Goal: Task Accomplishment & Management: Complete application form

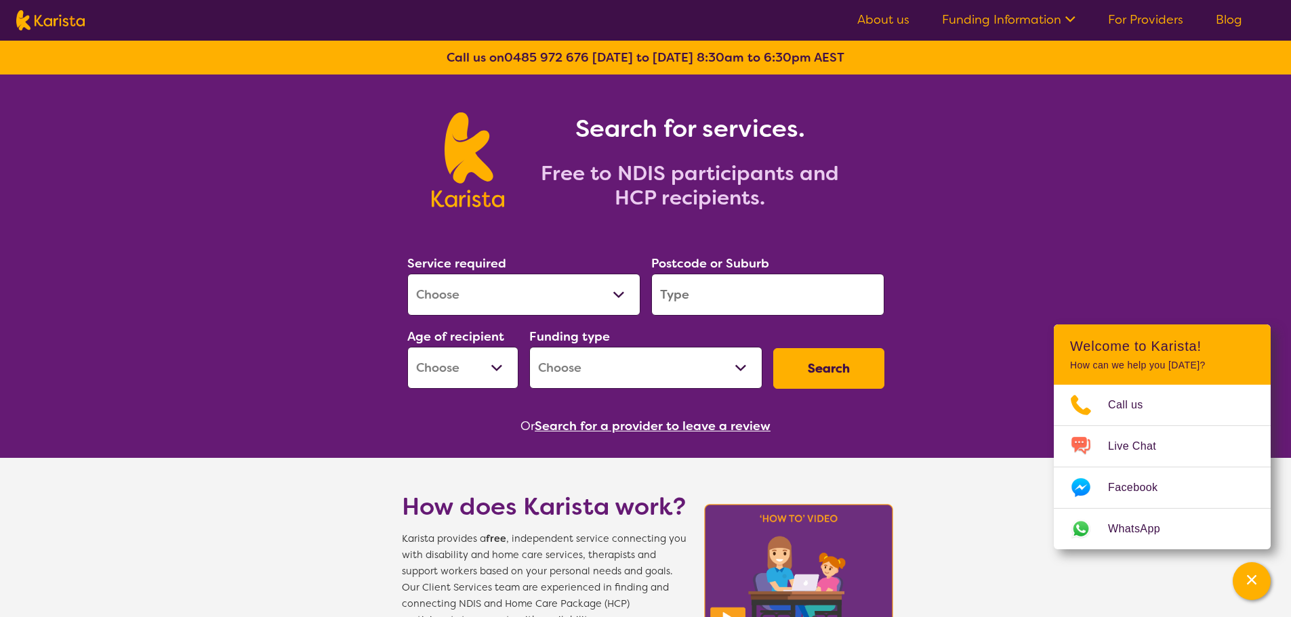
click at [1169, 21] on link "For Providers" at bounding box center [1145, 20] width 75 height 16
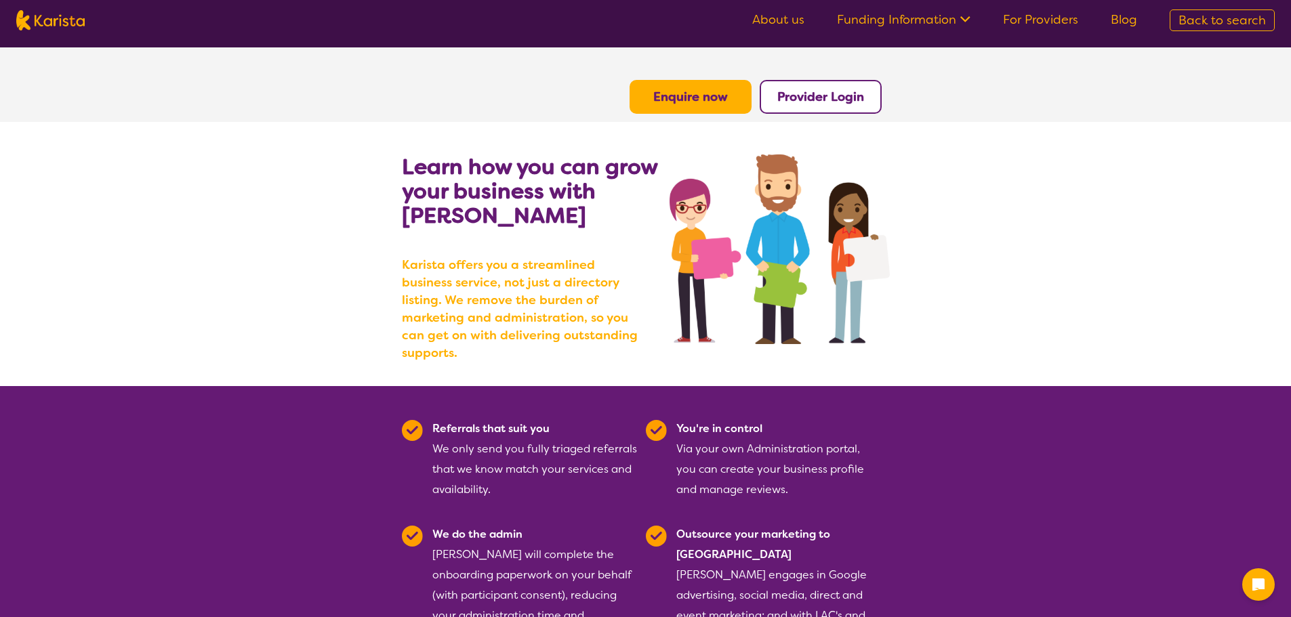
click at [838, 100] on b "Provider Login" at bounding box center [820, 97] width 87 height 16
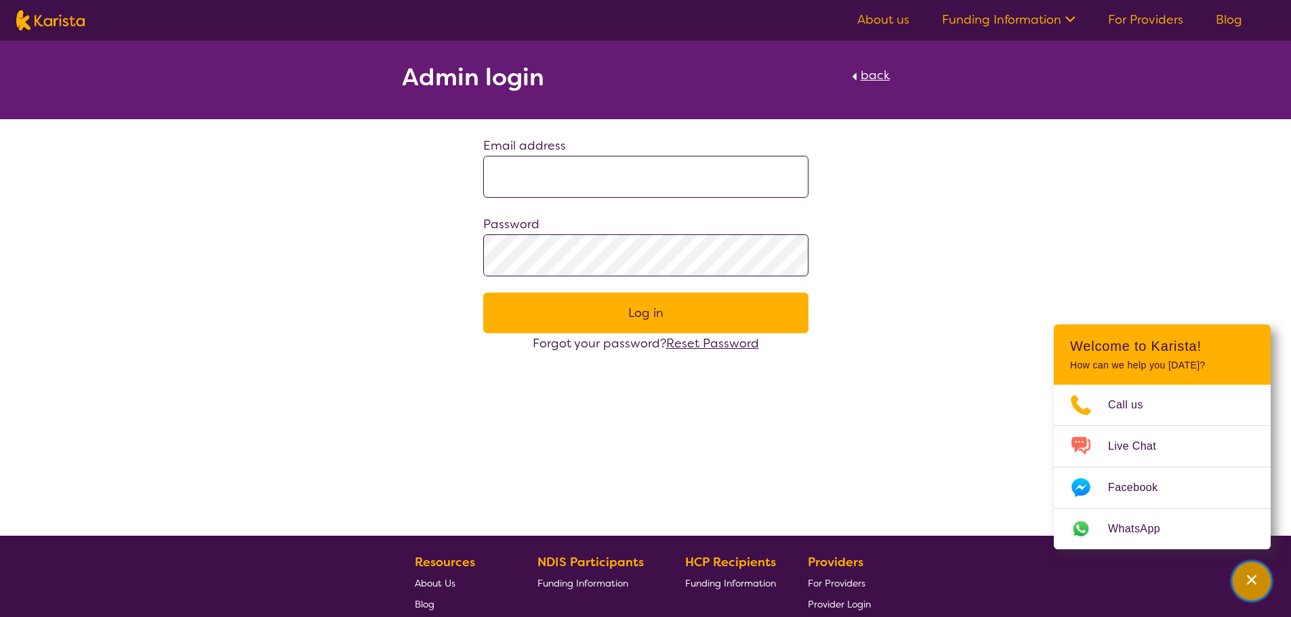
click at [1257, 571] on div "Channel Menu" at bounding box center [1251, 582] width 27 height 30
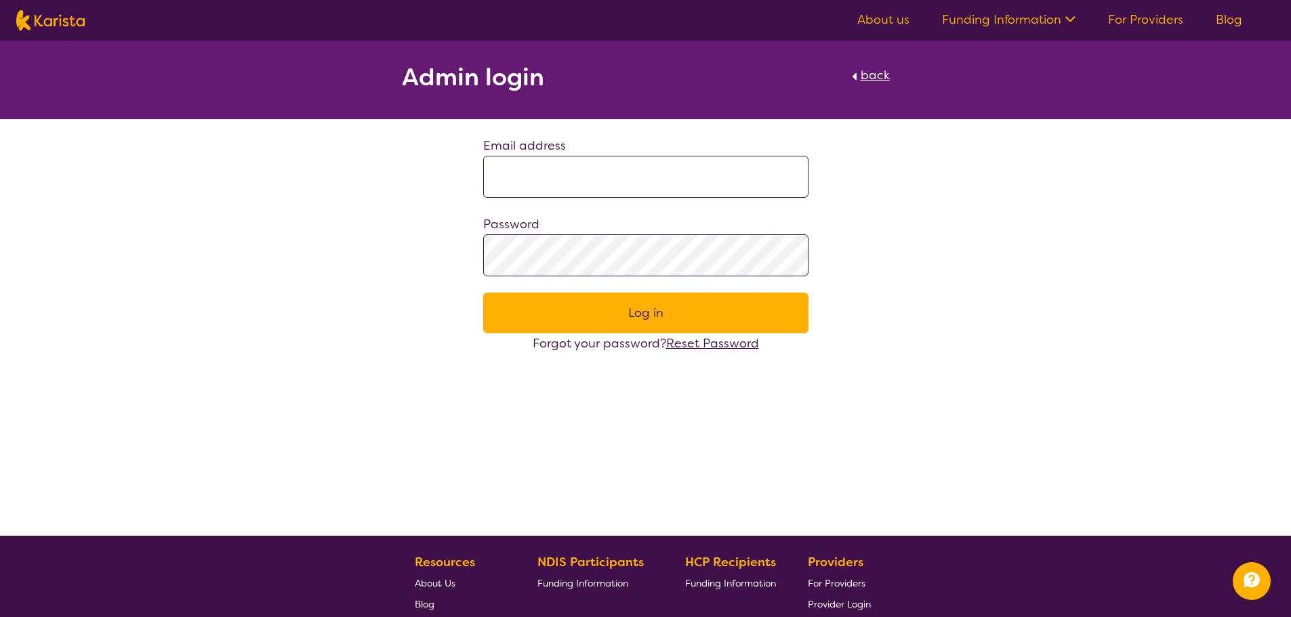
click at [704, 214] on div "Password" at bounding box center [645, 245] width 325 height 62
click at [714, 190] on input at bounding box center [645, 177] width 325 height 42
click at [1167, 401] on div "Admin login back Email address Password Log in Forgot your password? Reset Pass…" at bounding box center [645, 288] width 1291 height 495
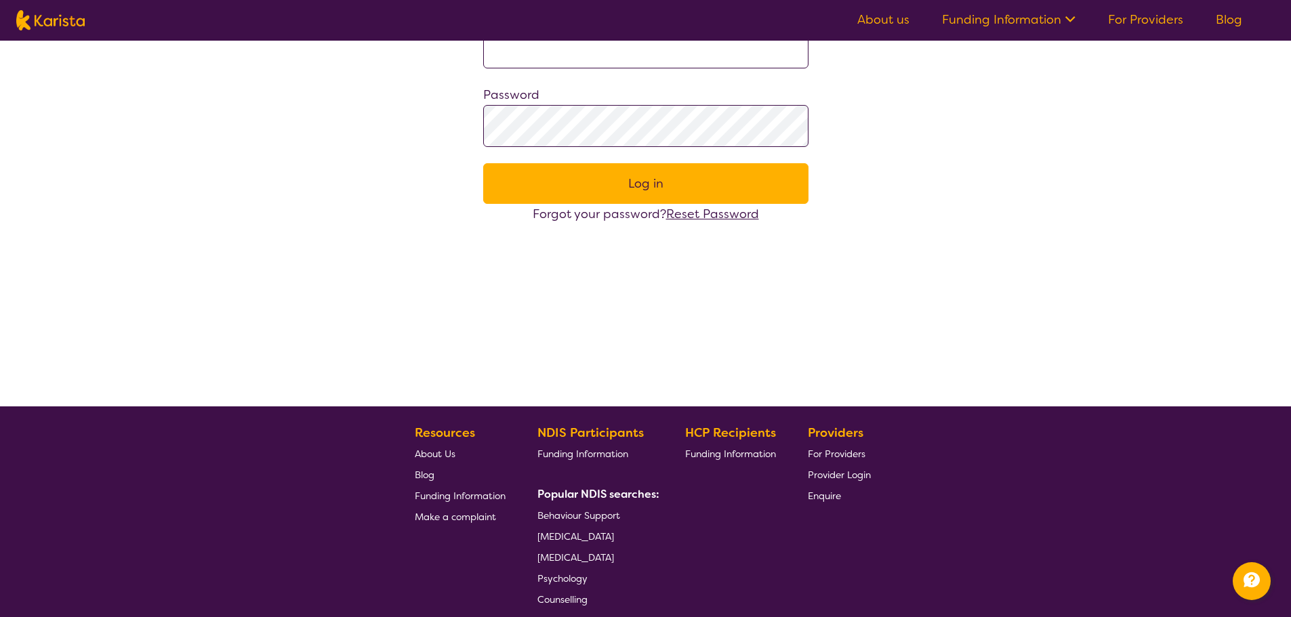
scroll to position [245, 0]
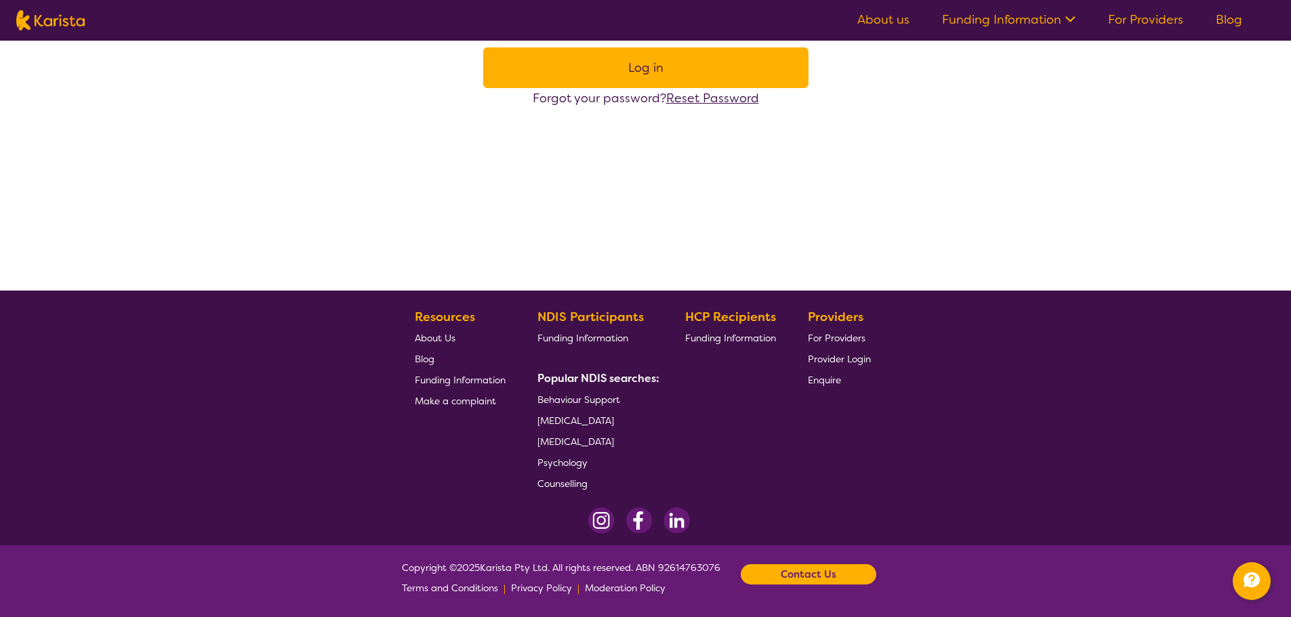
click at [852, 361] on span "Provider Login" at bounding box center [839, 359] width 63 height 12
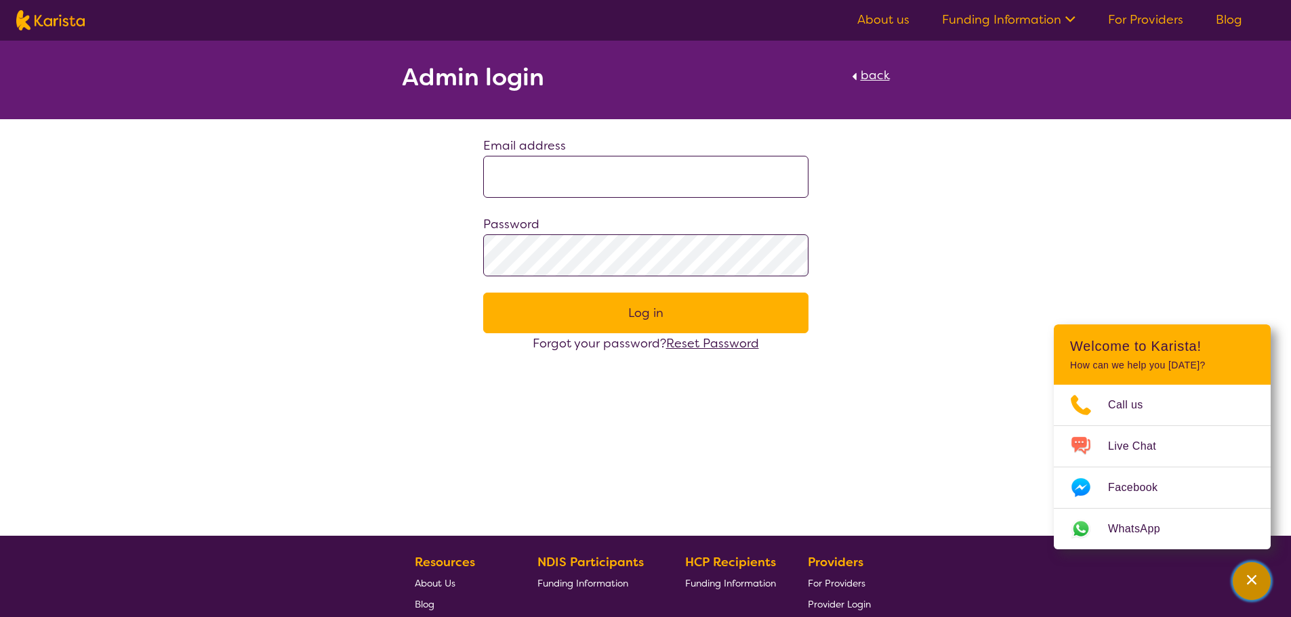
click at [1244, 575] on div "Channel Menu" at bounding box center [1251, 582] width 27 height 30
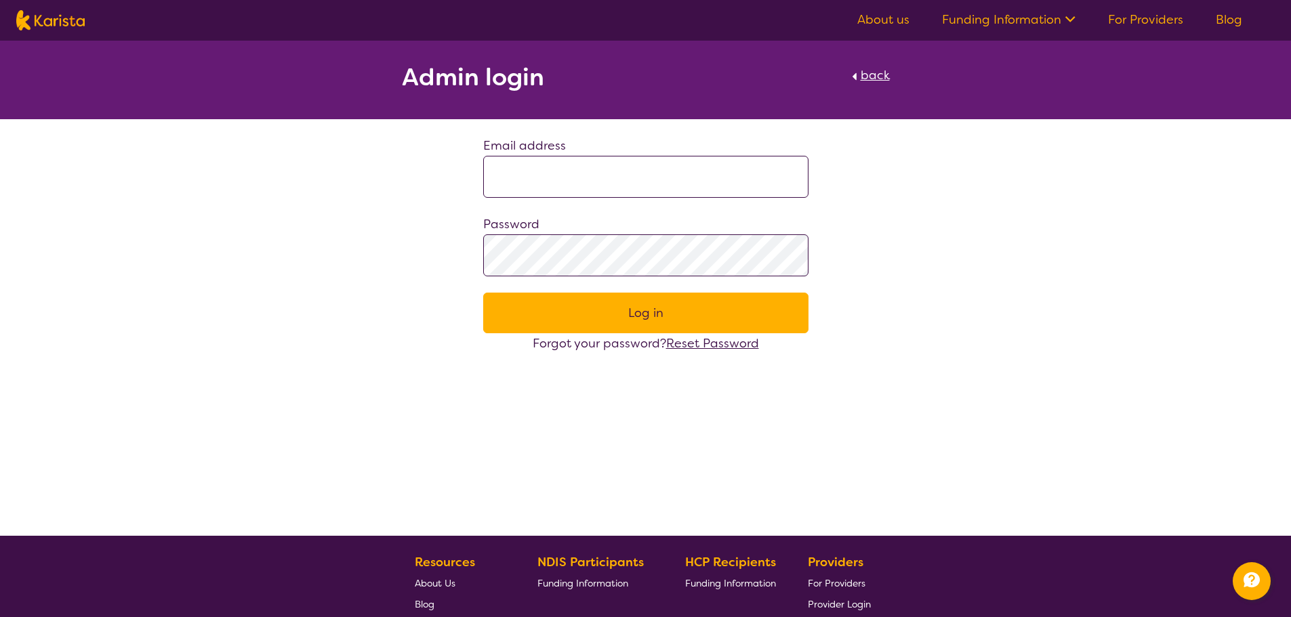
click at [875, 70] on span "back" at bounding box center [875, 75] width 29 height 16
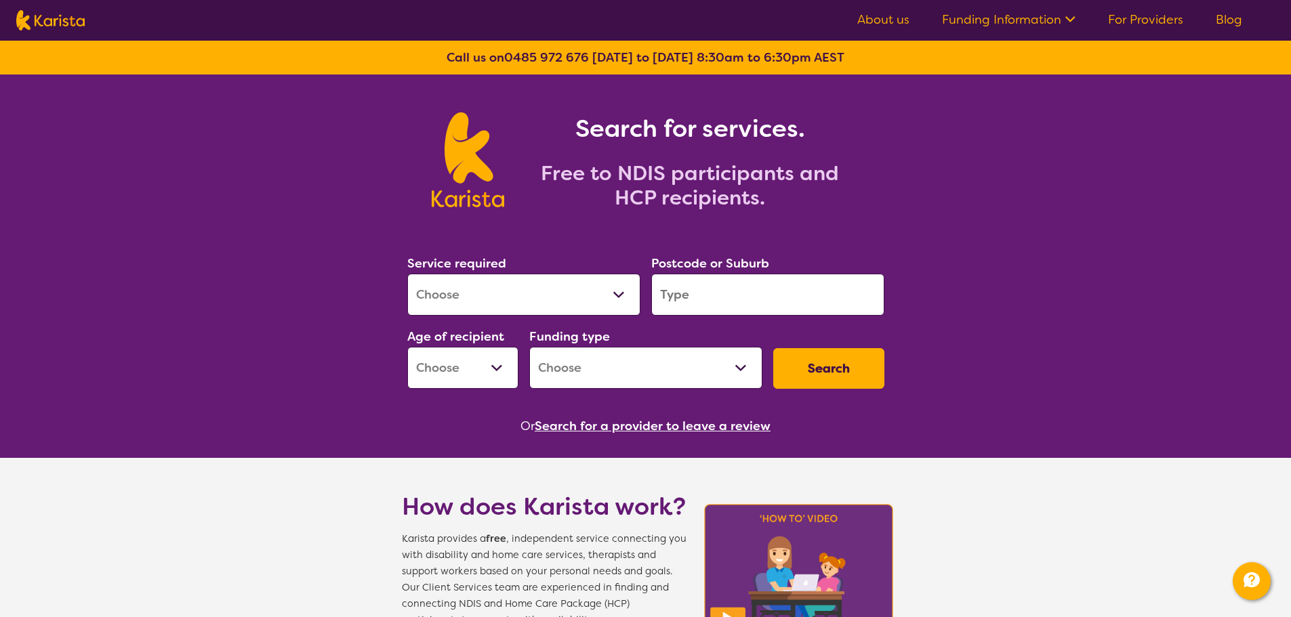
click at [1075, 16] on icon at bounding box center [1068, 18] width 14 height 14
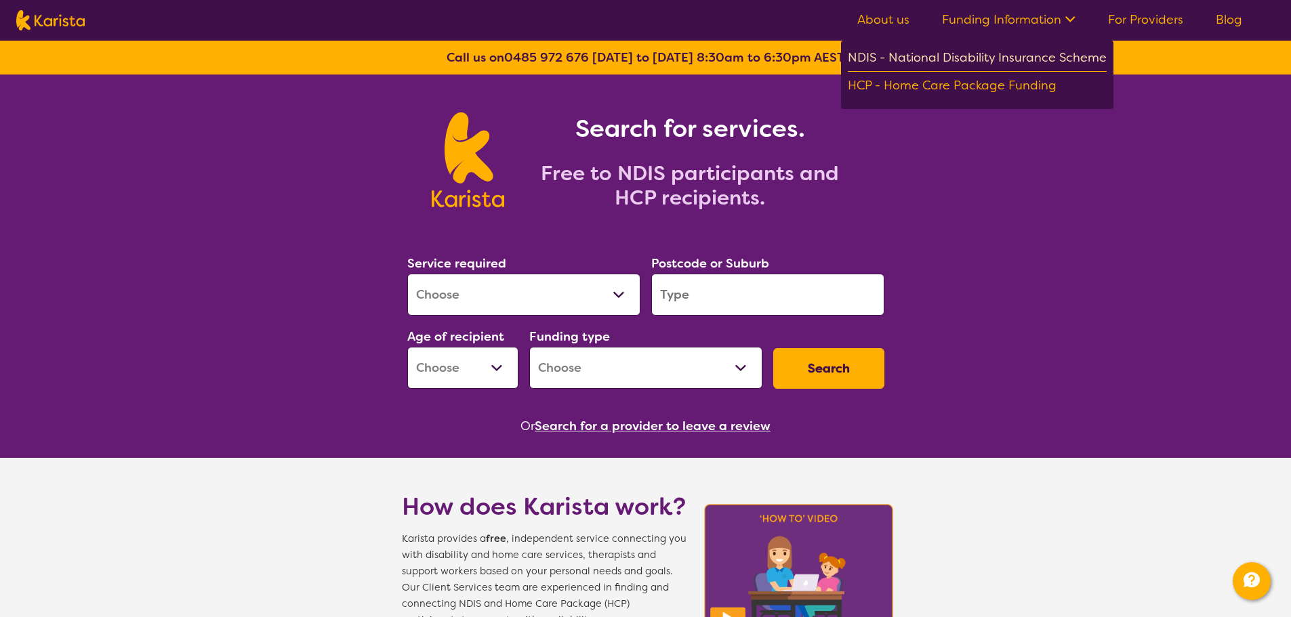
click at [1060, 48] on div "NDIS - National Disability Insurance Scheme" at bounding box center [977, 59] width 259 height 24
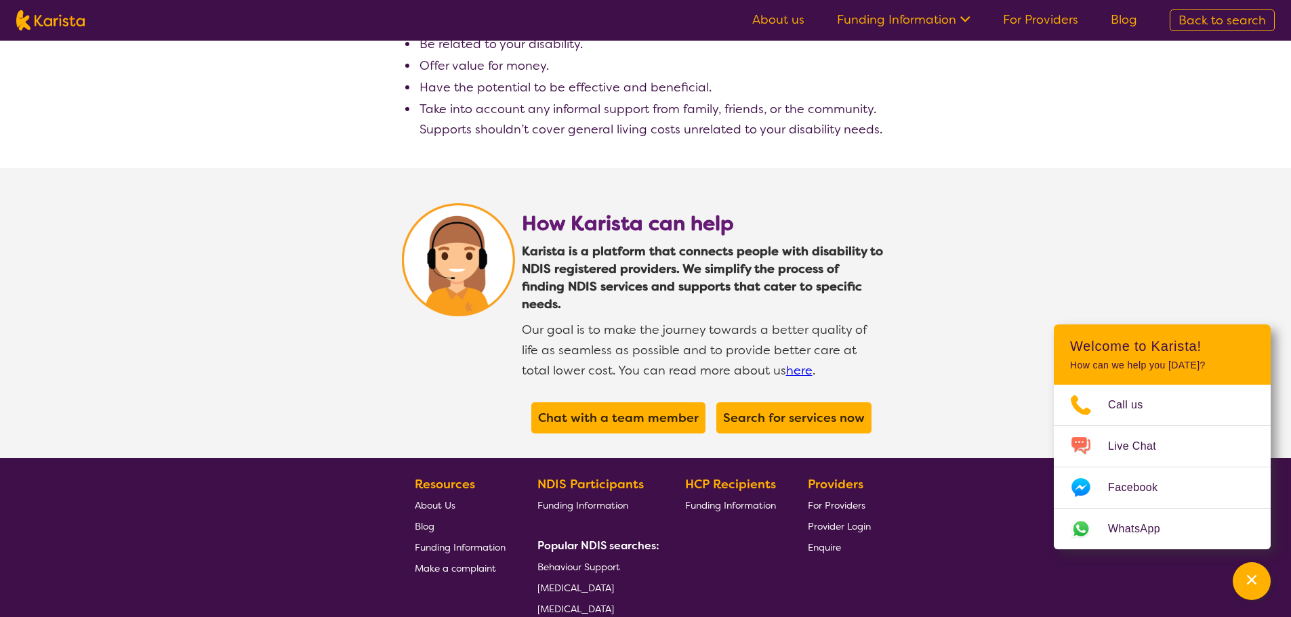
scroll to position [2507, 0]
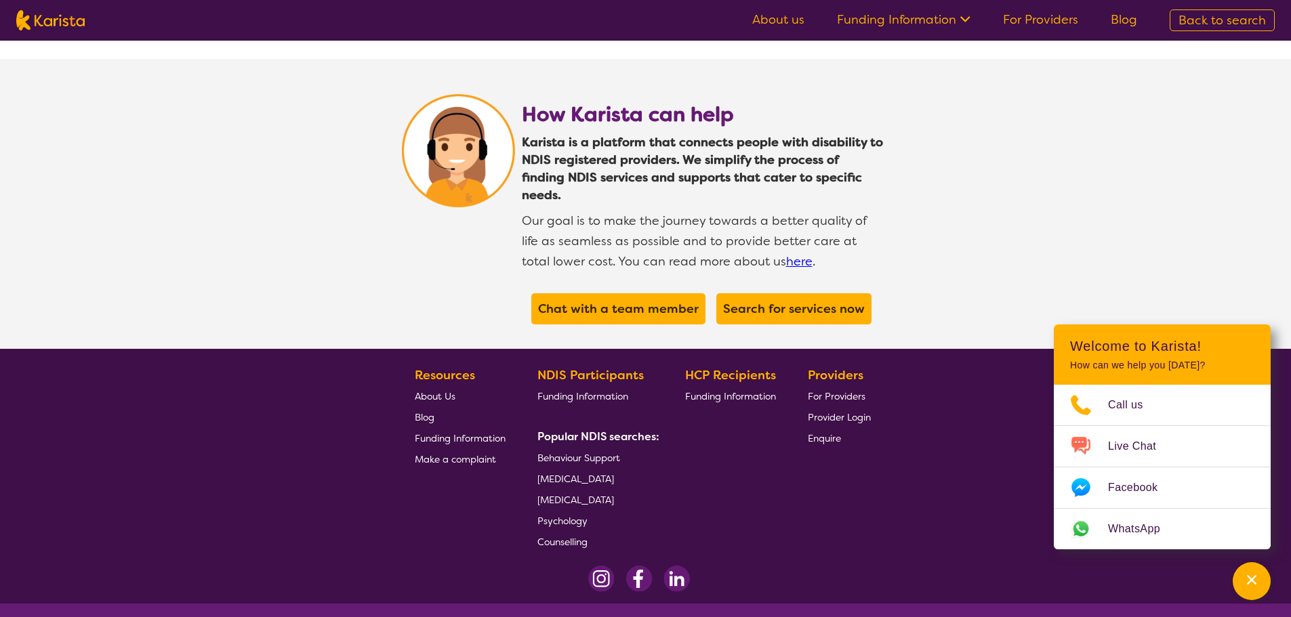
click at [851, 390] on span "For Providers" at bounding box center [837, 396] width 58 height 12
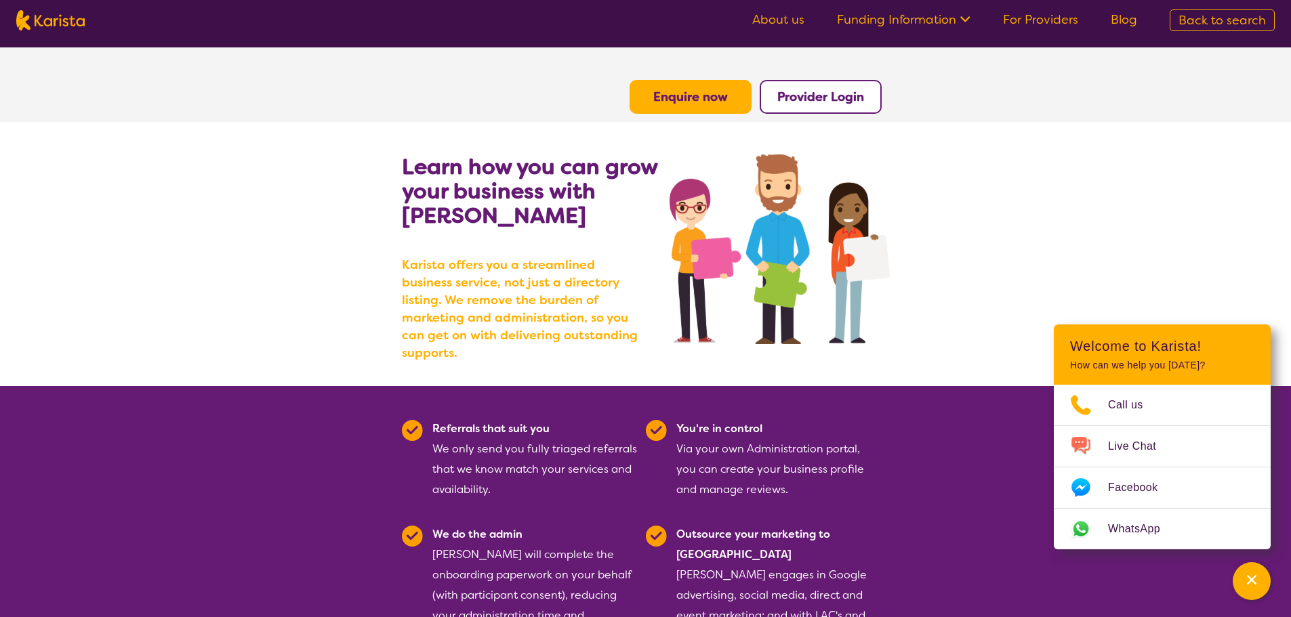
click at [707, 94] on b "Enquire now" at bounding box center [690, 97] width 75 height 16
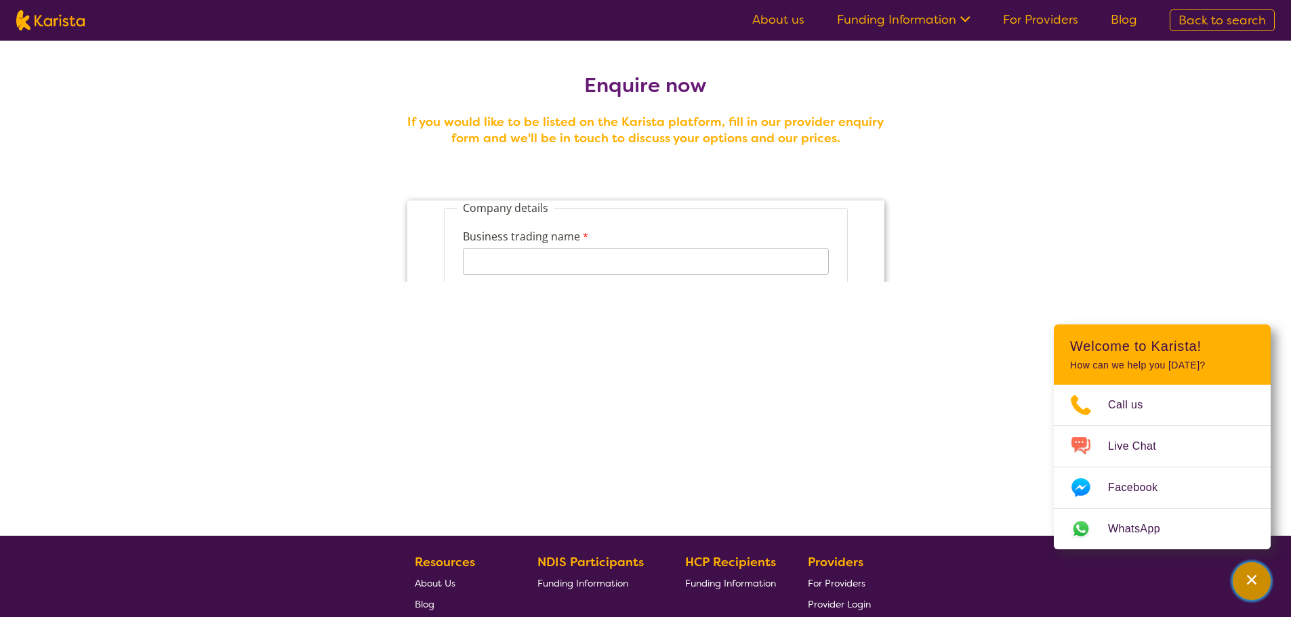
click at [1252, 577] on icon "Channel Menu" at bounding box center [1252, 580] width 14 height 14
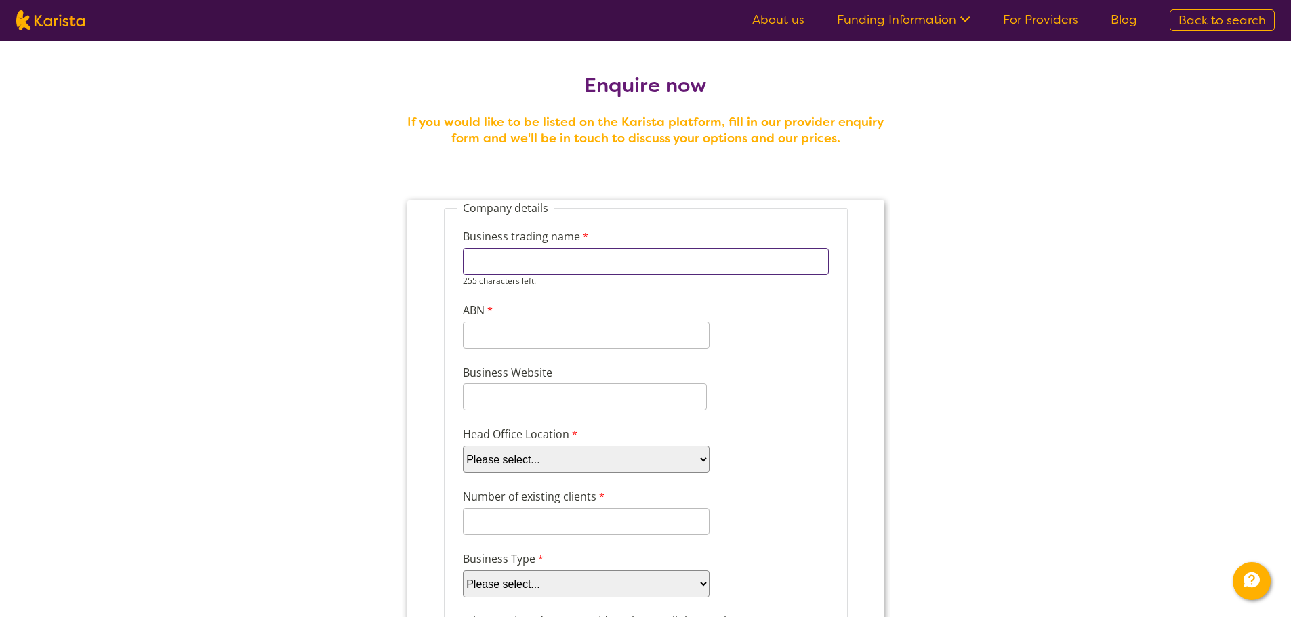
click at [503, 254] on input "Business trading name" at bounding box center [645, 261] width 366 height 27
type input "Priority Disability Care [GEOGRAPHIC_DATA]"
click at [533, 346] on div "11 characters left." at bounding box center [585, 329] width 247 height 39
type input "28646508714"
click at [525, 392] on input "Business Website" at bounding box center [584, 397] width 244 height 27
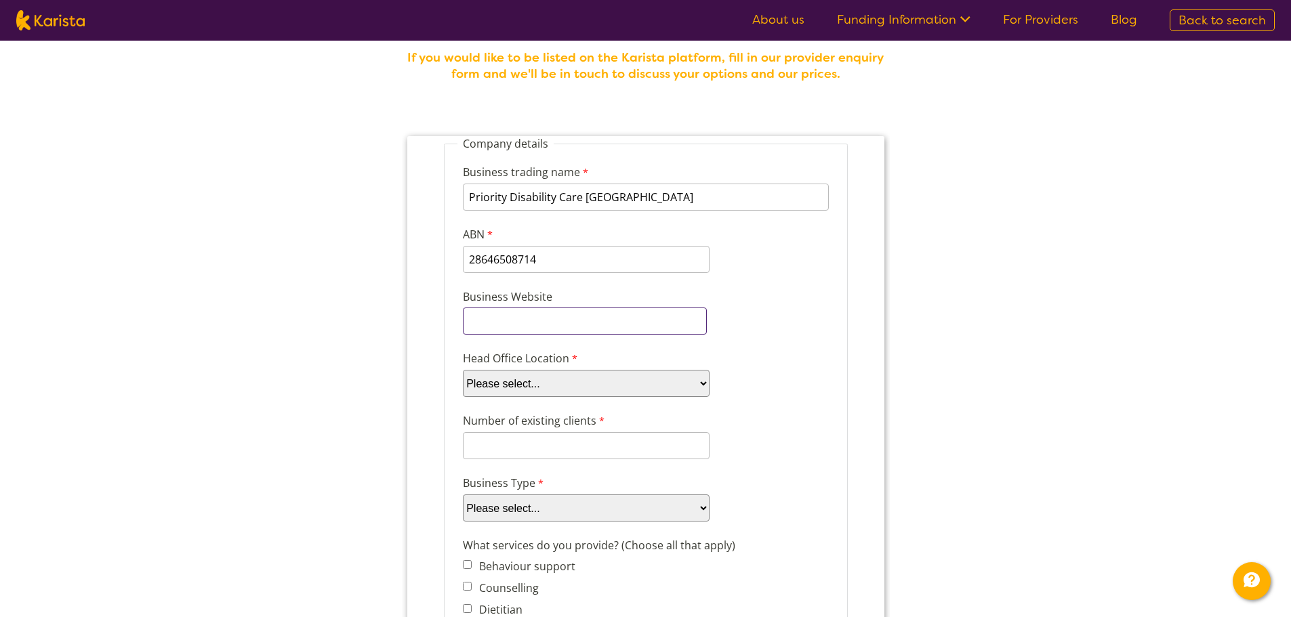
scroll to position [68, 0]
click at [513, 371] on select "Please select... ACT [GEOGRAPHIC_DATA] NT QLD SA TAS [GEOGRAPHIC_DATA] [GEOGRAP…" at bounding box center [585, 380] width 247 height 27
select select "tfa_95"
click at [462, 367] on select "Please select... ACT [GEOGRAPHIC_DATA] NT QLD SA TAS [GEOGRAPHIC_DATA] [GEOGRAP…" at bounding box center [585, 380] width 247 height 27
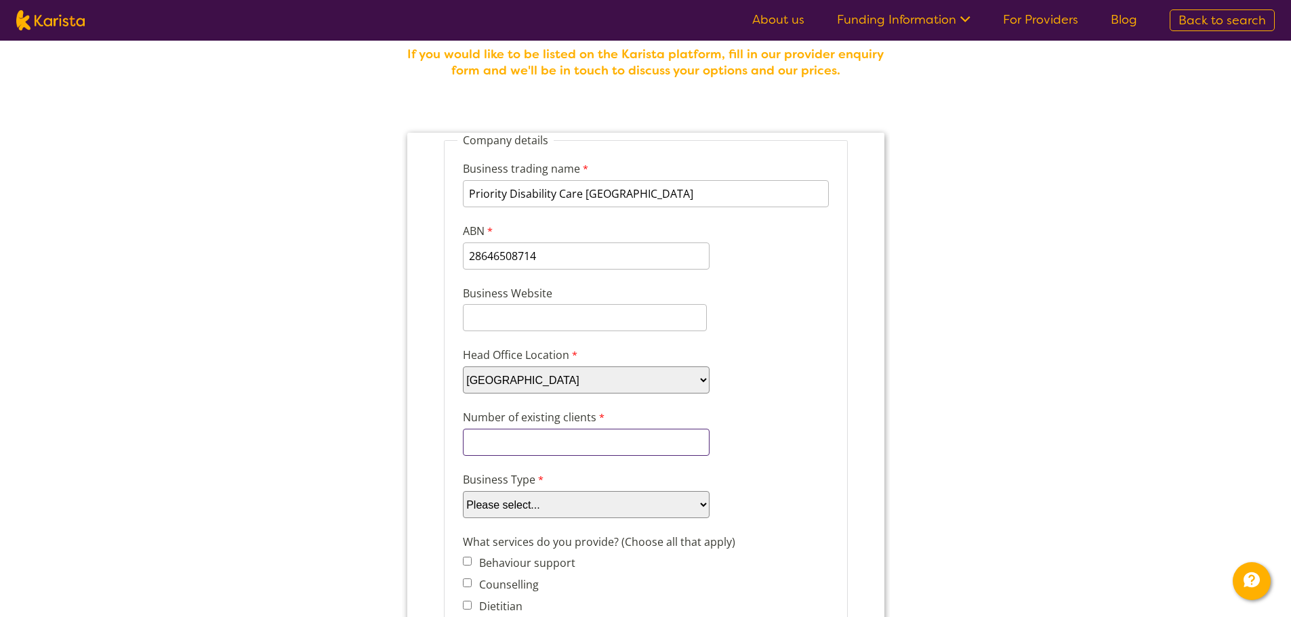
click at [508, 441] on input "Number of existing clients" at bounding box center [585, 442] width 247 height 27
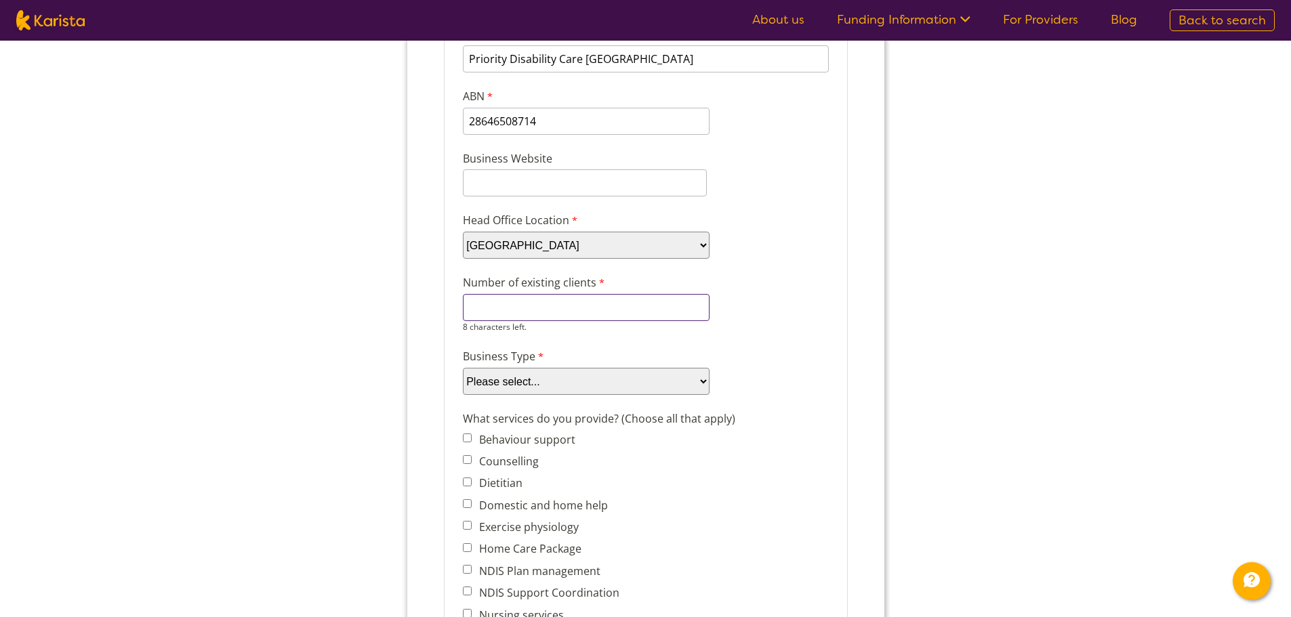
scroll to position [203, 0]
type input "20"
click at [613, 371] on select "Please select... Company Individual/Sole Trader Other (please specify)" at bounding box center [585, 380] width 247 height 27
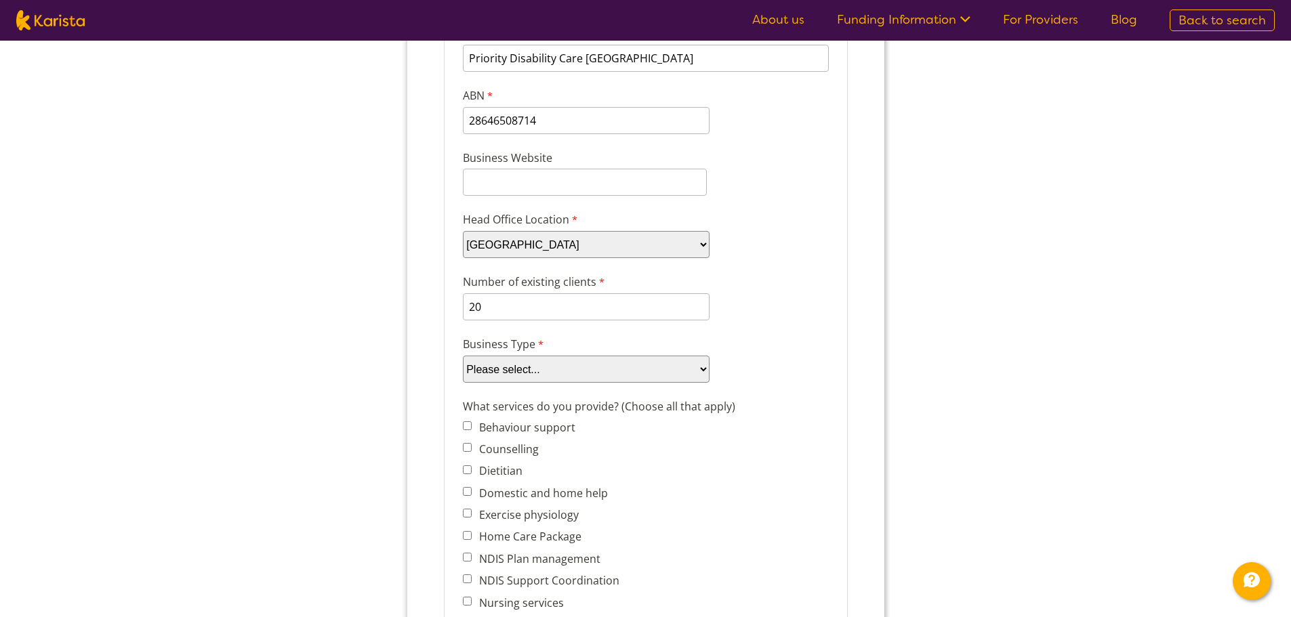
select select "tfa_87"
click at [462, 379] on select "Please select... Company Individual/Sole Trader Other (please specify)" at bounding box center [585, 369] width 247 height 27
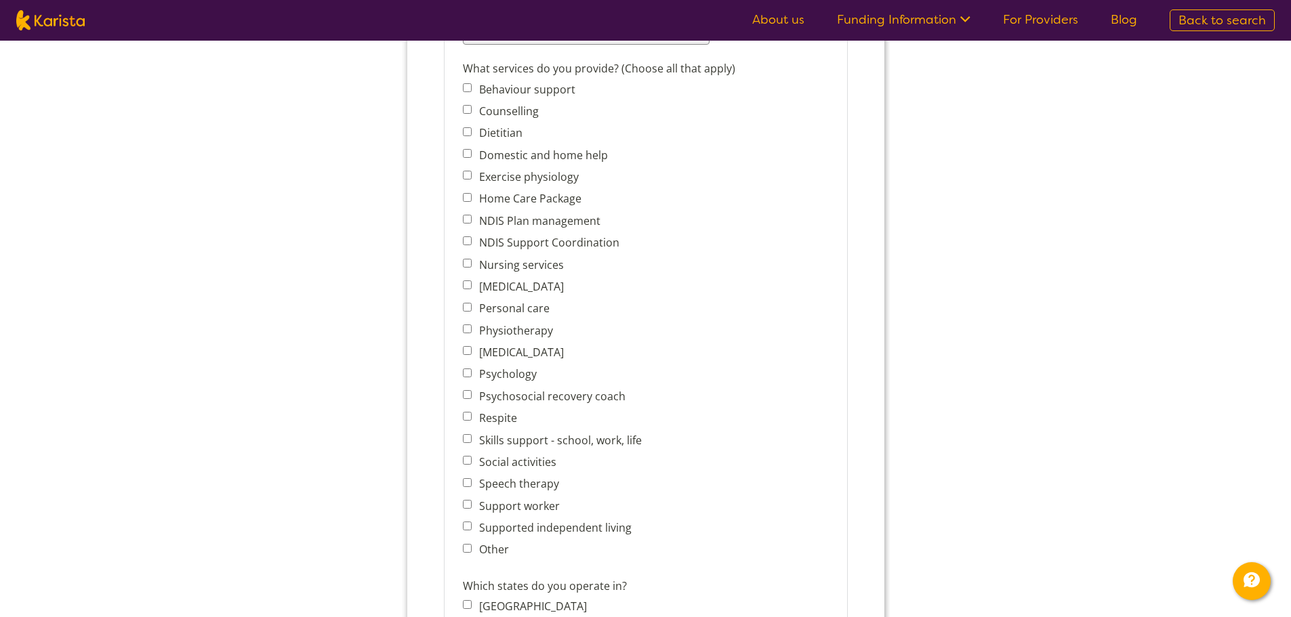
scroll to position [542, 0]
click at [550, 151] on label "Domestic and home help" at bounding box center [540, 154] width 133 height 15
click at [471, 151] on input "Domestic and home help" at bounding box center [466, 152] width 9 height 9
checkbox input "true"
drag, startPoint x: 543, startPoint y: 218, endPoint x: 543, endPoint y: 235, distance: 16.9
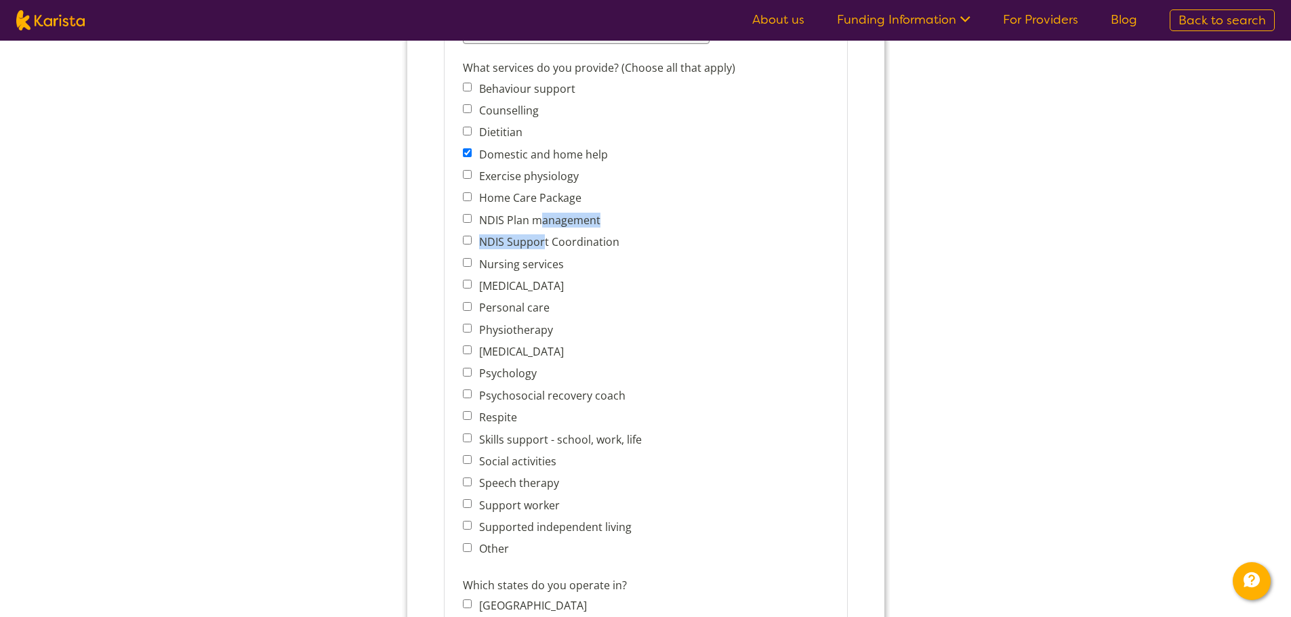
click at [543, 235] on span "Behaviour support Counselling Dietitian Domestic and home help Exercise physiol…" at bounding box center [555, 319] width 186 height 480
click at [540, 243] on label "NDIS Support Coordination" at bounding box center [546, 242] width 144 height 15
click at [471, 243] on input "NDIS Support Coordination" at bounding box center [466, 240] width 9 height 9
checkbox input "true"
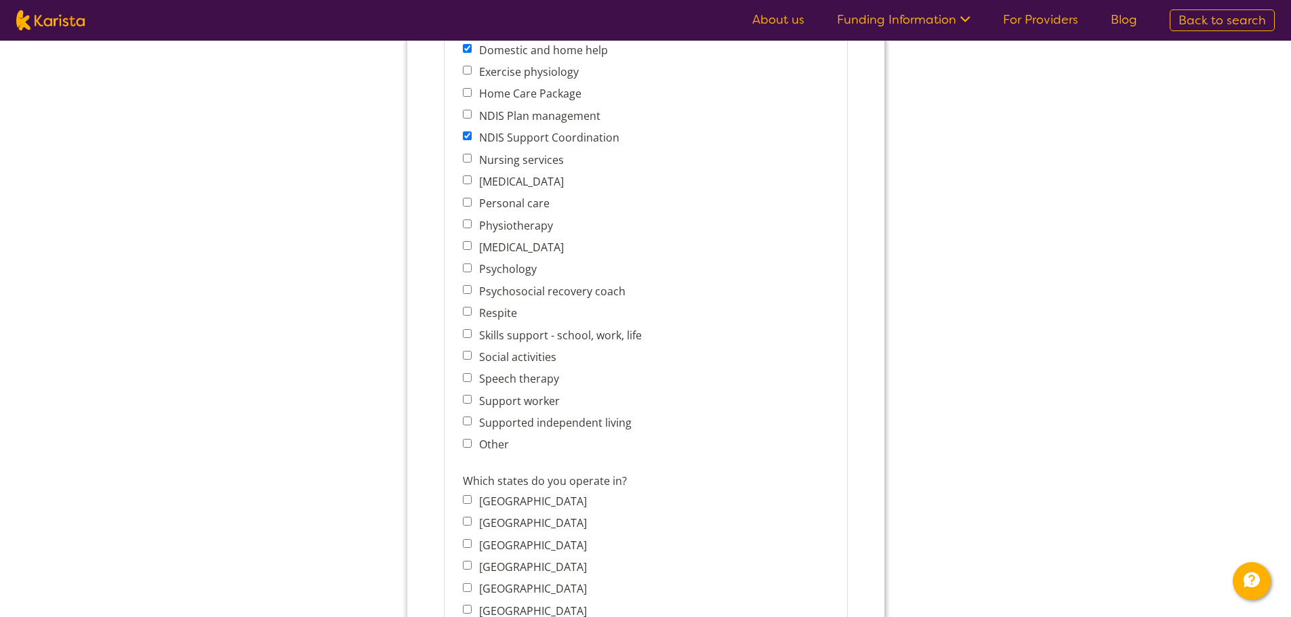
scroll to position [678, 0]
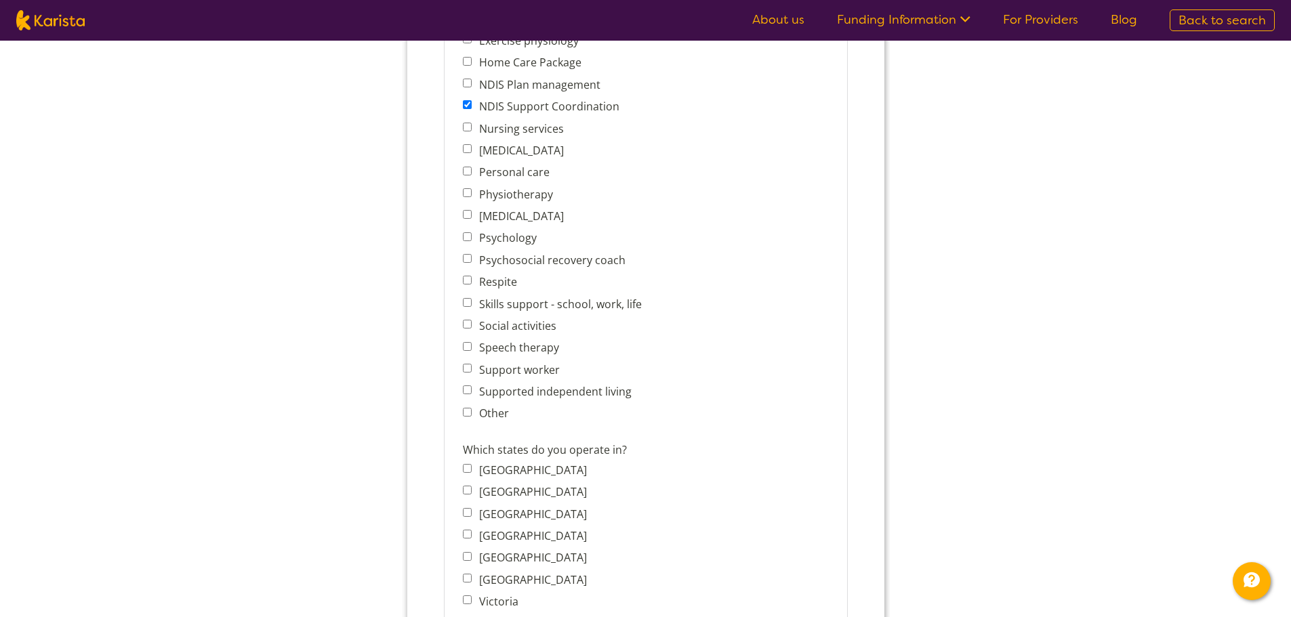
click at [519, 173] on label "Personal care" at bounding box center [511, 172] width 75 height 15
click at [471, 173] on input "Personal care" at bounding box center [466, 171] width 9 height 9
checkbox input "true"
click at [499, 283] on label "Respite" at bounding box center [495, 282] width 42 height 15
click at [471, 283] on input "Respite" at bounding box center [466, 280] width 9 height 9
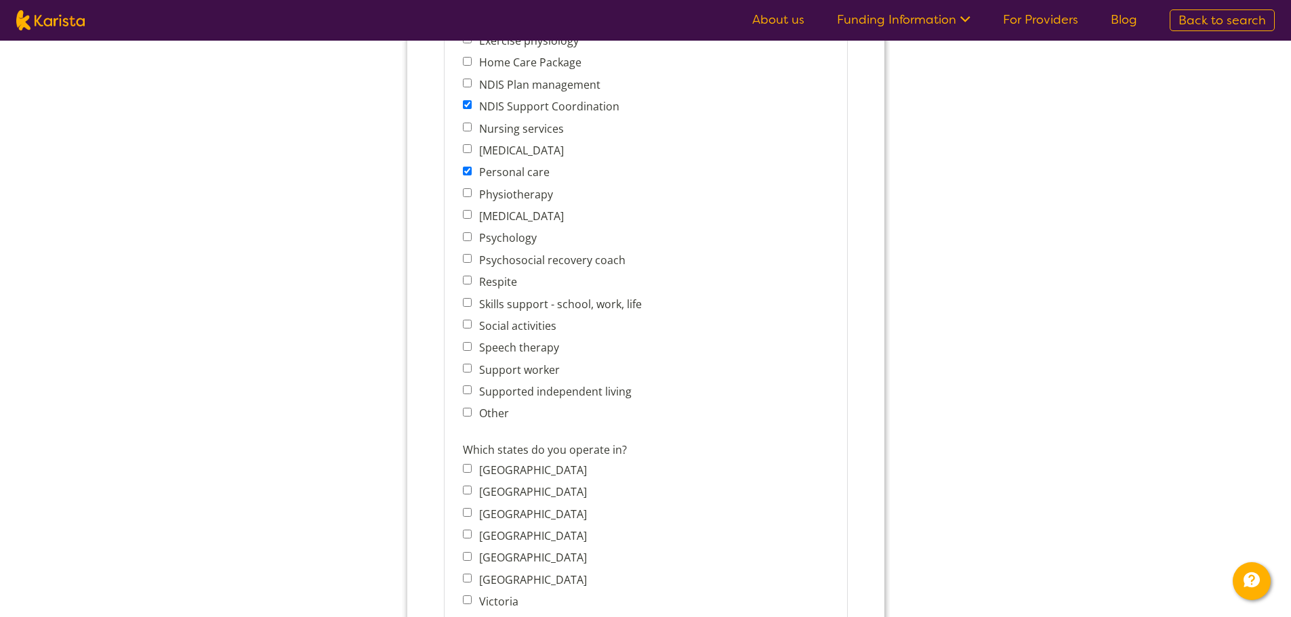
checkbox input "true"
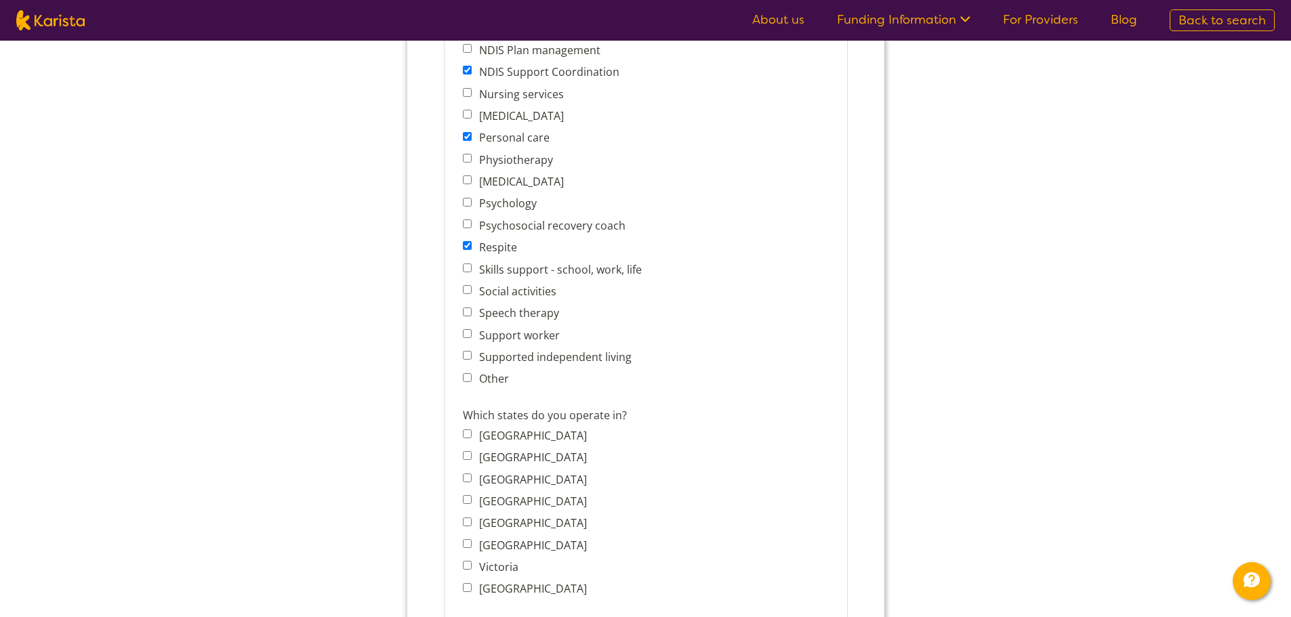
scroll to position [746, 0]
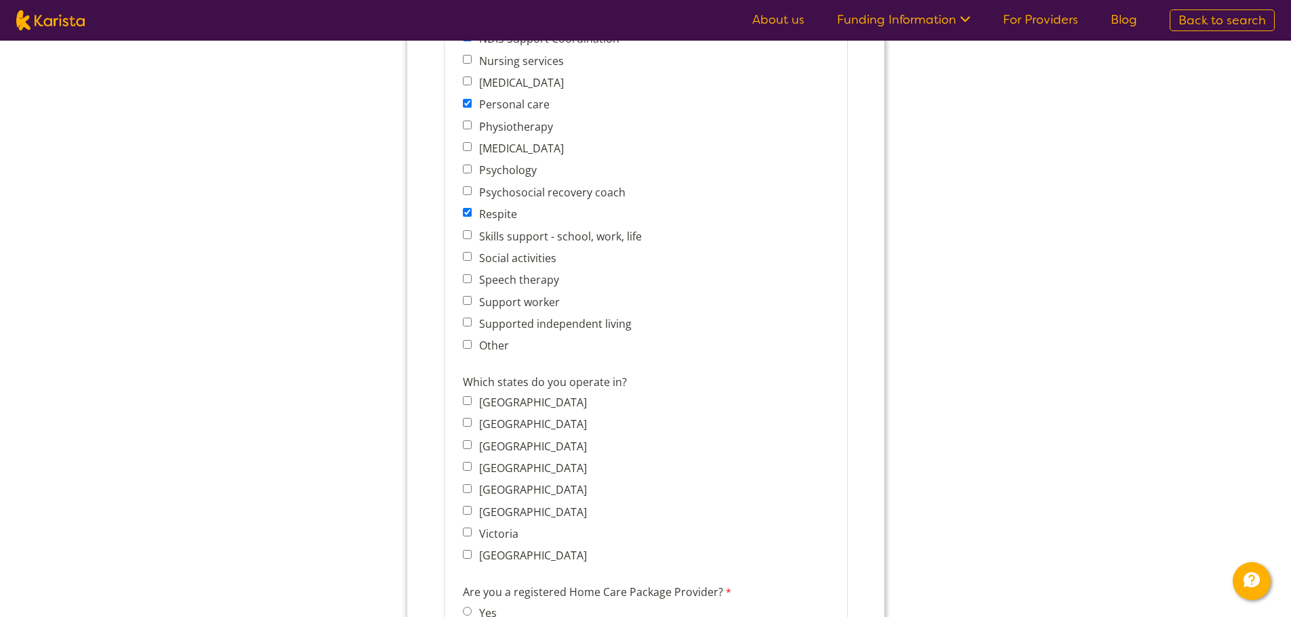
click at [523, 263] on label "Social activities" at bounding box center [514, 258] width 81 height 15
click at [471, 261] on input "Social activities" at bounding box center [466, 256] width 9 height 9
checkbox input "true"
click at [527, 301] on label "Support worker" at bounding box center [516, 302] width 85 height 15
click at [471, 301] on input "Support worker" at bounding box center [466, 300] width 9 height 9
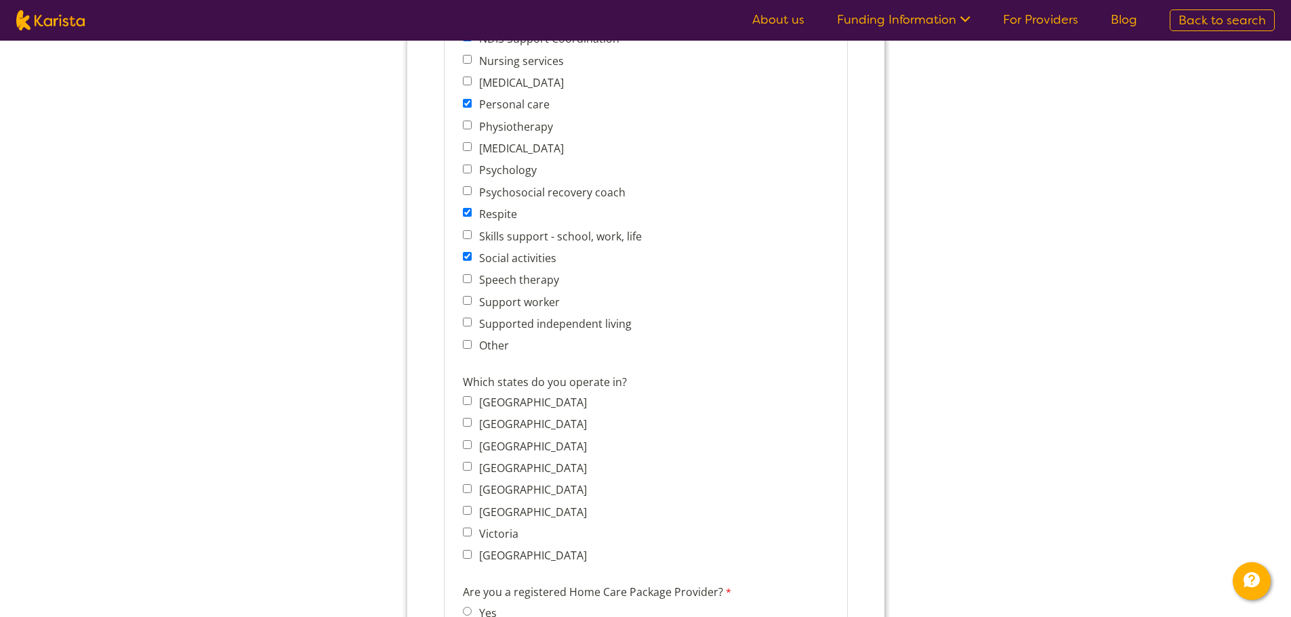
checkbox input "true"
click at [523, 325] on label "Supported independent living" at bounding box center [552, 324] width 157 height 15
click at [471, 325] on input "Supported independent living" at bounding box center [466, 322] width 9 height 9
checkbox input "true"
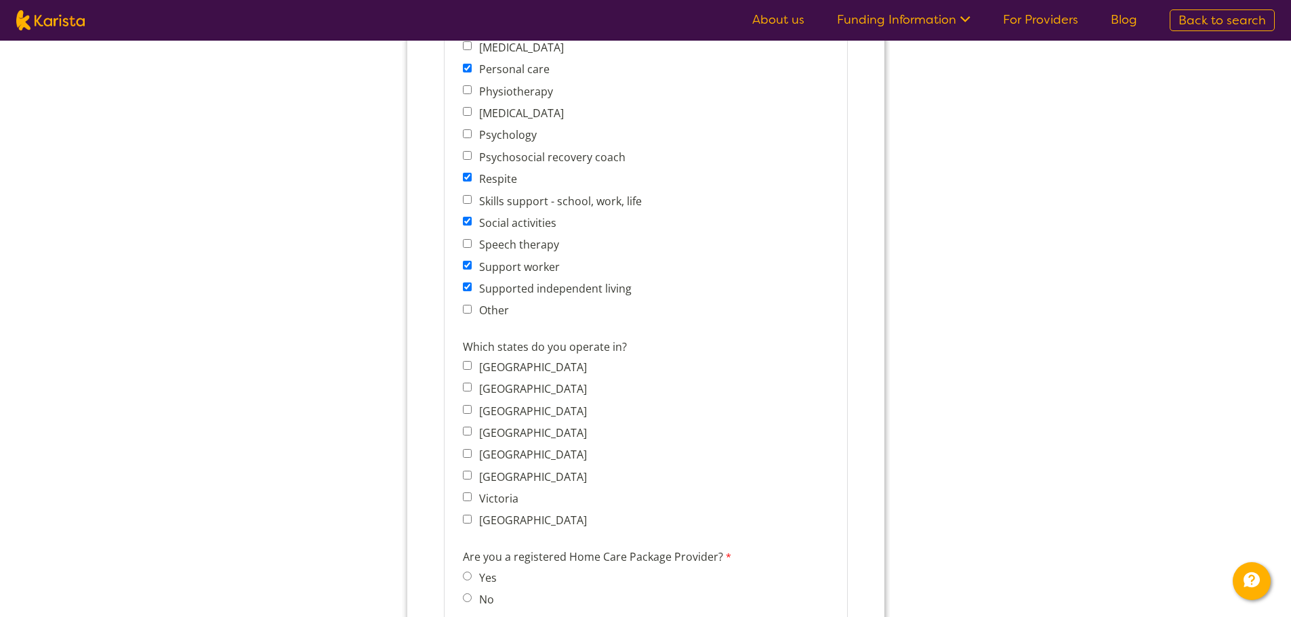
scroll to position [813, 0]
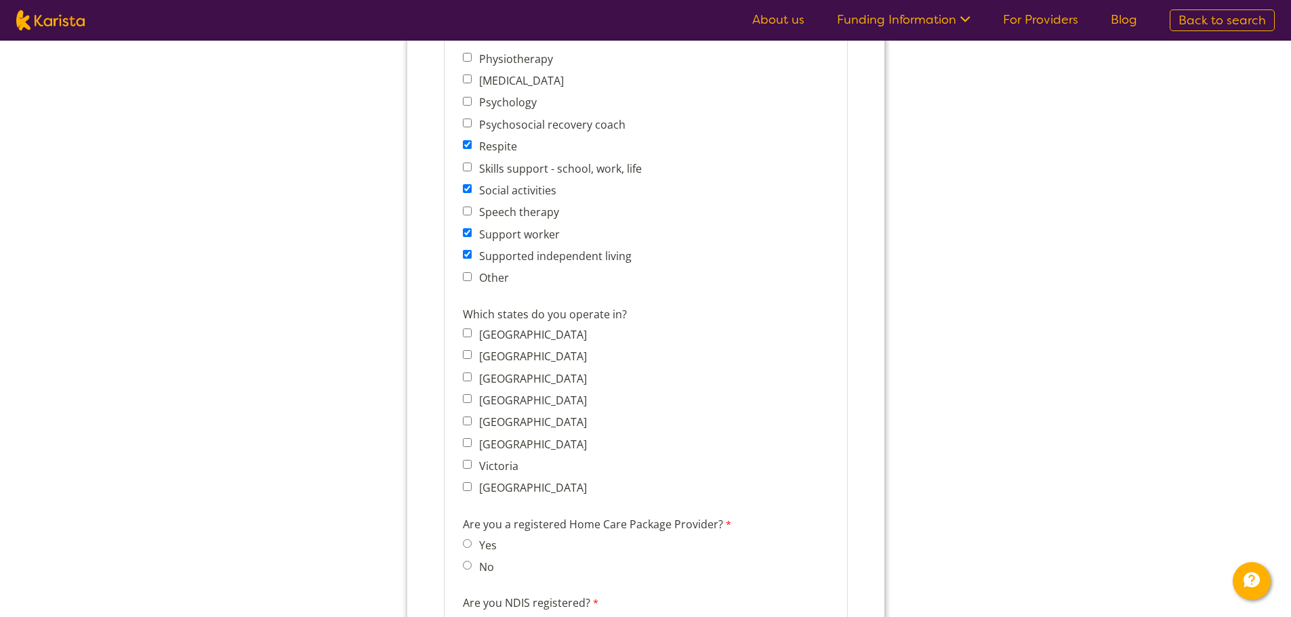
click at [516, 354] on label "[GEOGRAPHIC_DATA]" at bounding box center [530, 356] width 112 height 15
click at [471, 354] on input "[GEOGRAPHIC_DATA]" at bounding box center [466, 354] width 9 height 9
checkbox input "true"
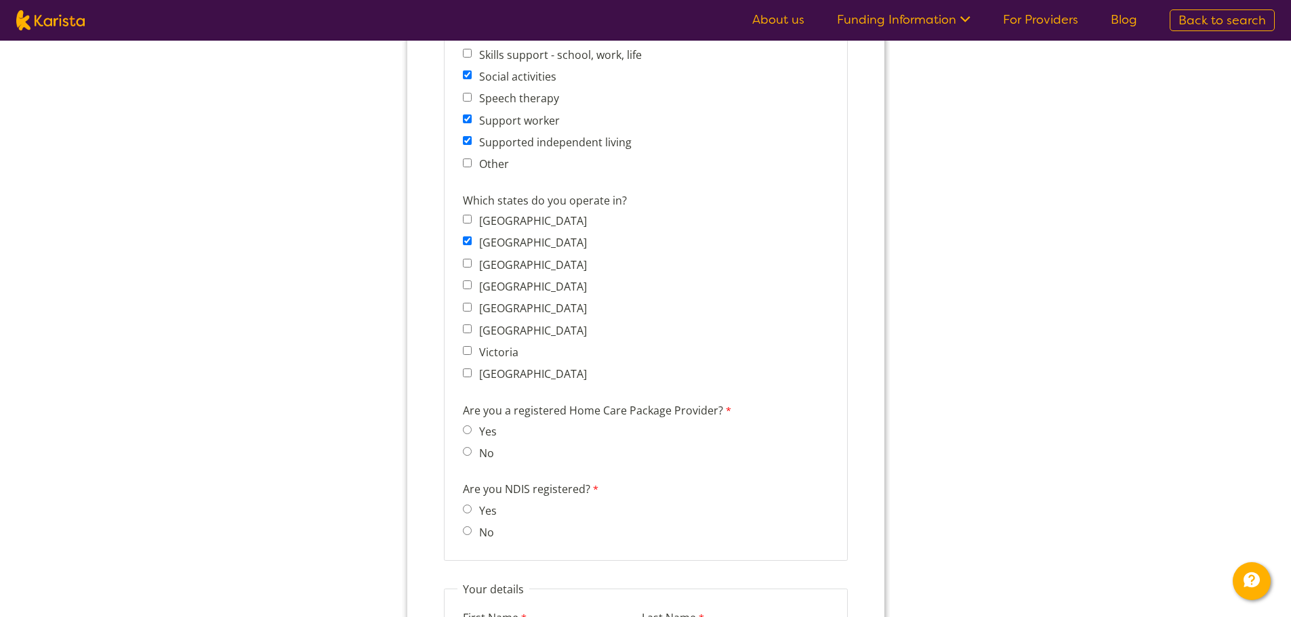
scroll to position [1017, 0]
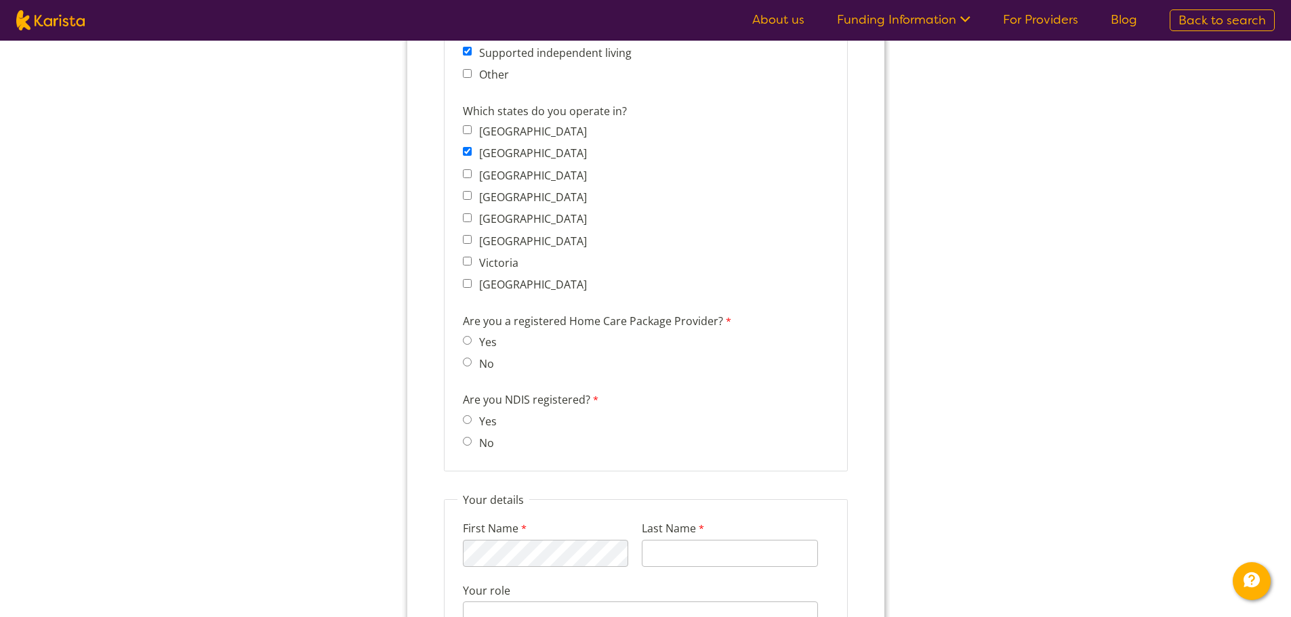
click at [477, 364] on label "No" at bounding box center [483, 364] width 19 height 15
click at [471, 364] on input "No" at bounding box center [466, 362] width 9 height 9
radio input "true"
click at [481, 419] on label "Yes" at bounding box center [485, 421] width 22 height 15
click at [471, 419] on input "Yes" at bounding box center [466, 420] width 9 height 9
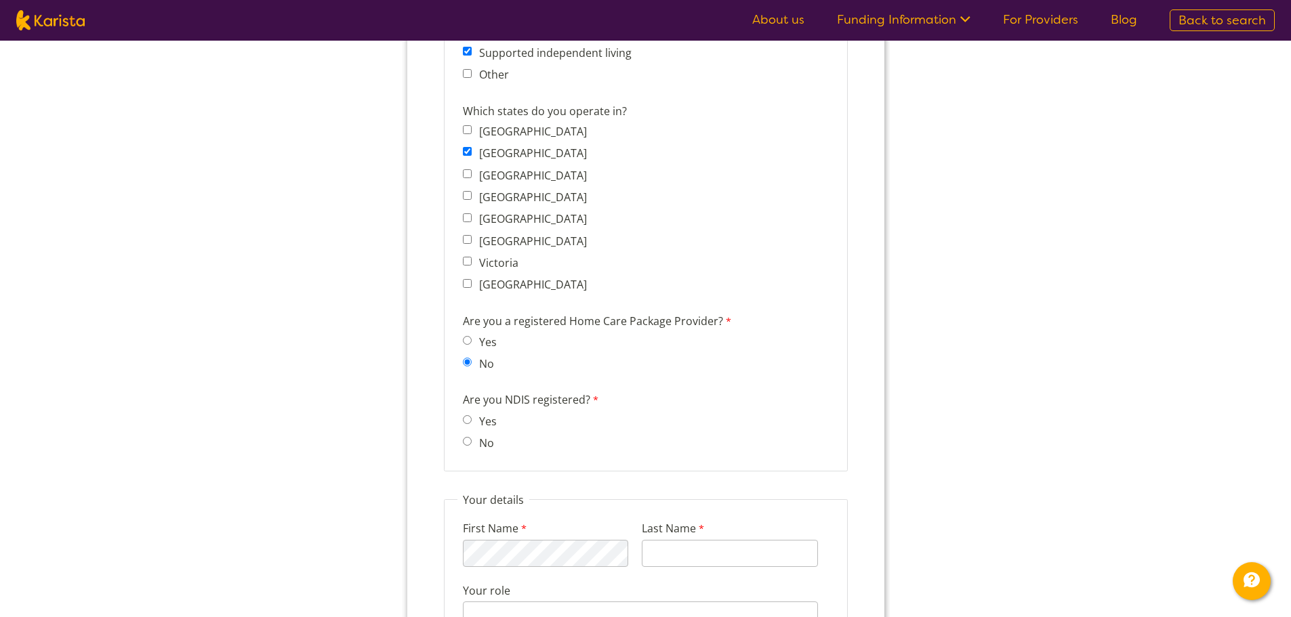
radio input "true"
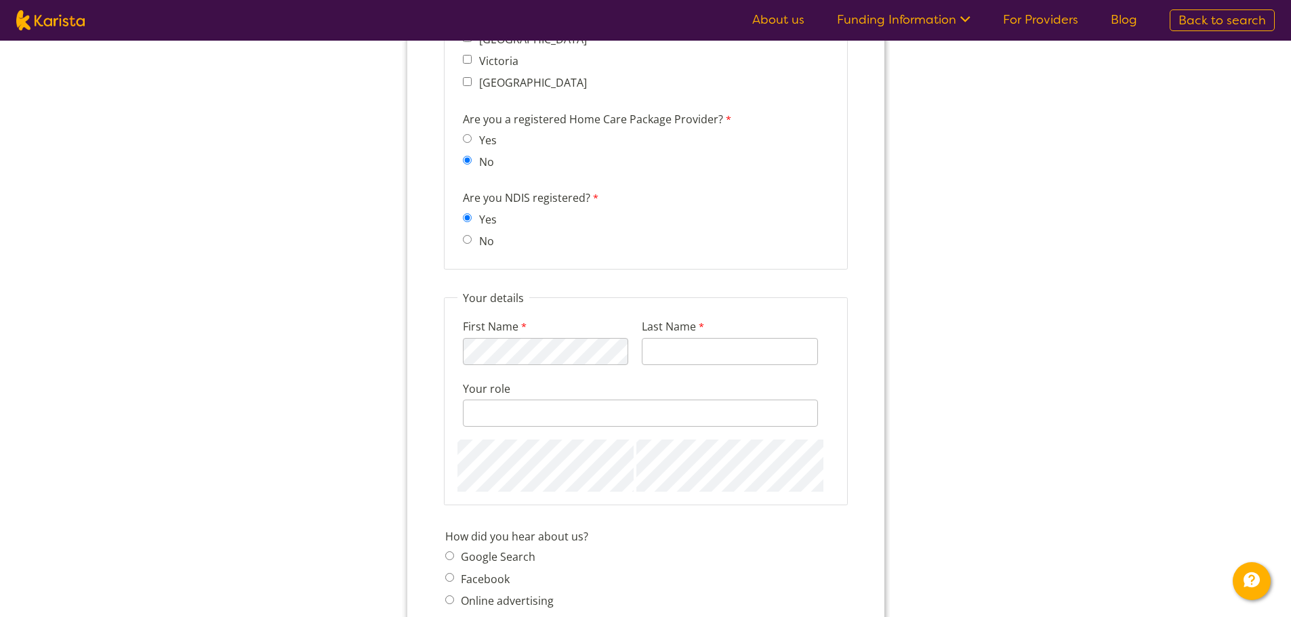
scroll to position [1220, 0]
type input "Suzen"
type input "Priority Disability Care [GEOGRAPHIC_DATA]"
click at [790, 402] on input "Your role" at bounding box center [639, 412] width 355 height 27
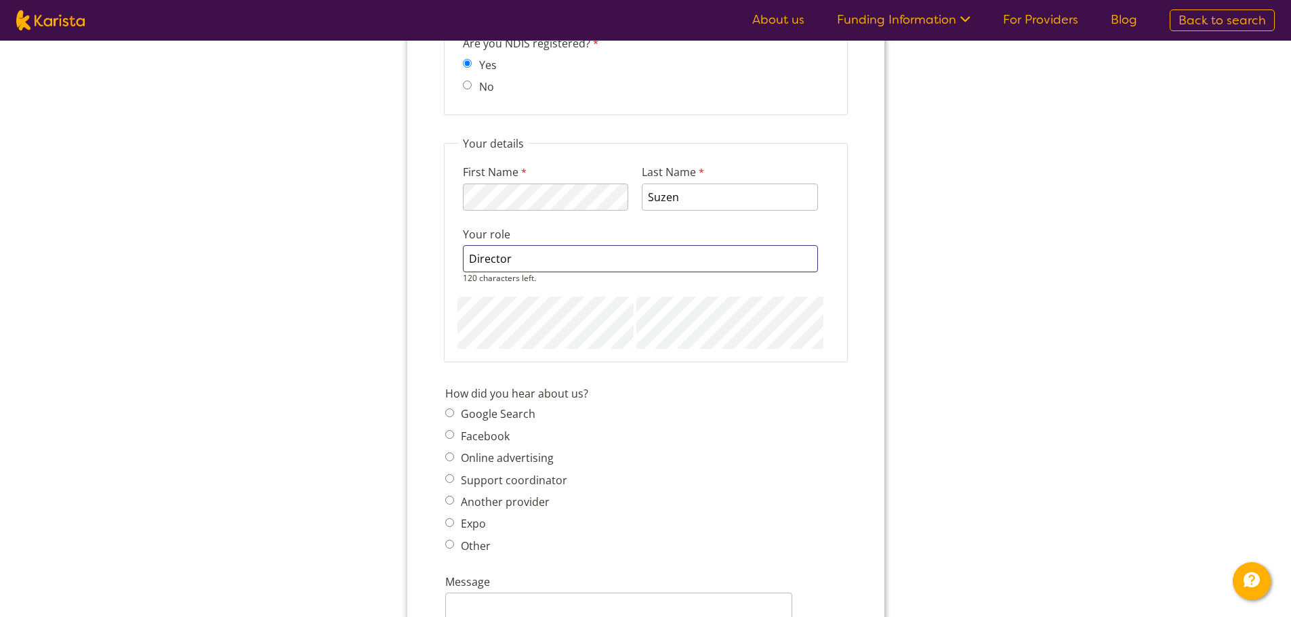
scroll to position [1491, 0]
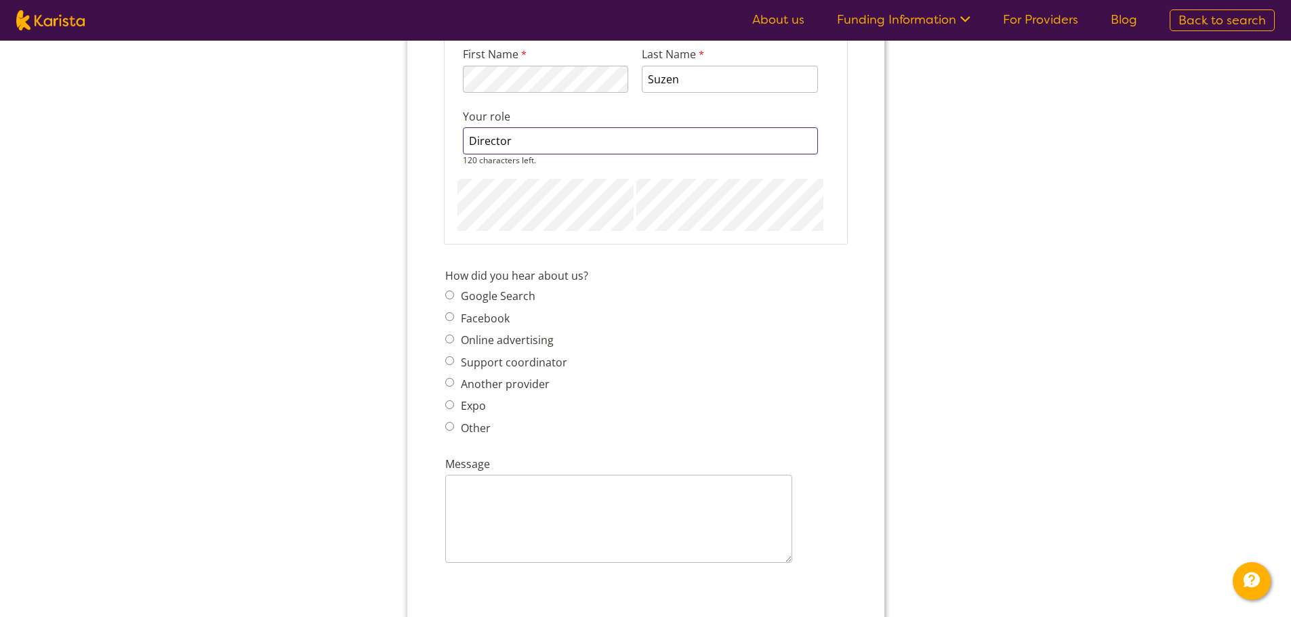
type input "Director"
click at [516, 300] on span "Google Search Facebook Online advertising Support coordinator Another provider …" at bounding box center [510, 362] width 130 height 151
click at [516, 281] on label "Google Search" at bounding box center [495, 284] width 79 height 15
click at [453, 281] on input "Google Search" at bounding box center [449, 283] width 9 height 9
radio input "true"
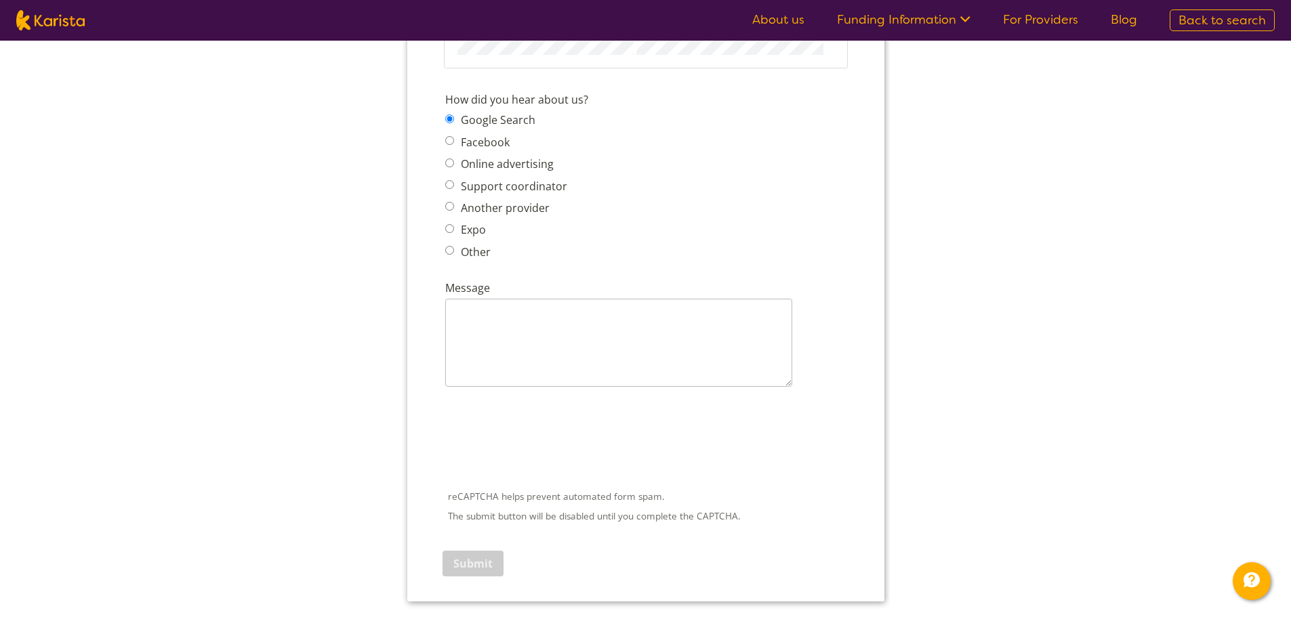
scroll to position [1695, 0]
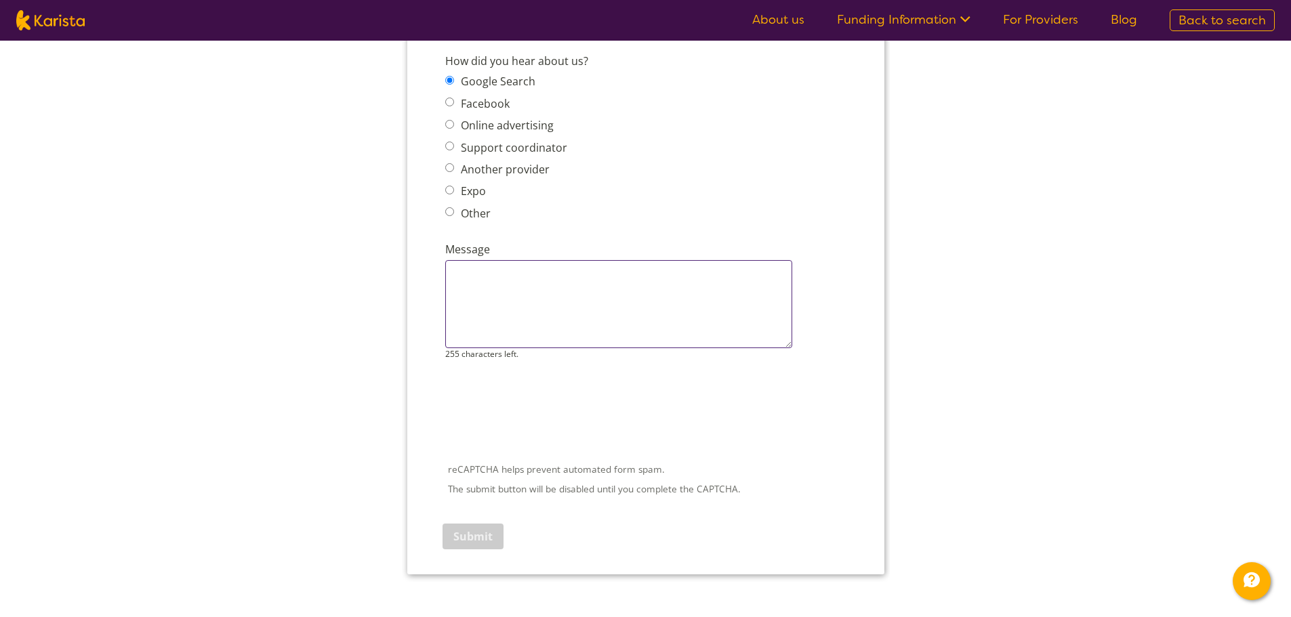
click at [551, 262] on textarea "Message" at bounding box center [618, 304] width 347 height 88
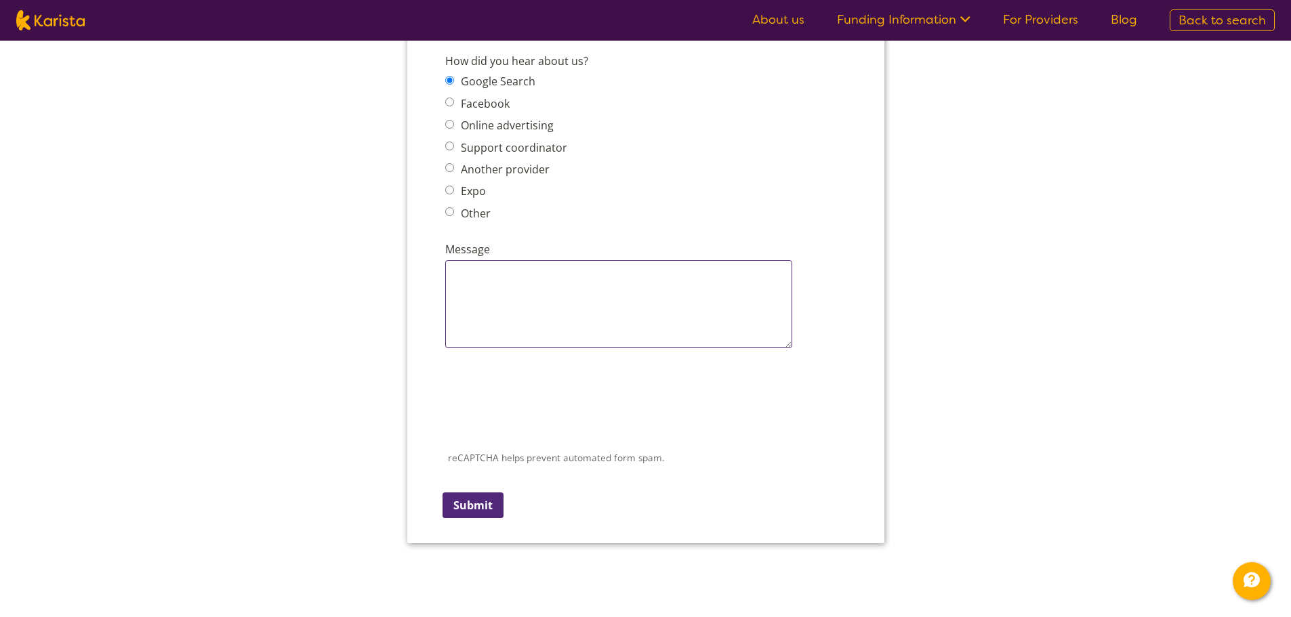
click at [524, 281] on textarea "Message" at bounding box center [618, 304] width 347 height 88
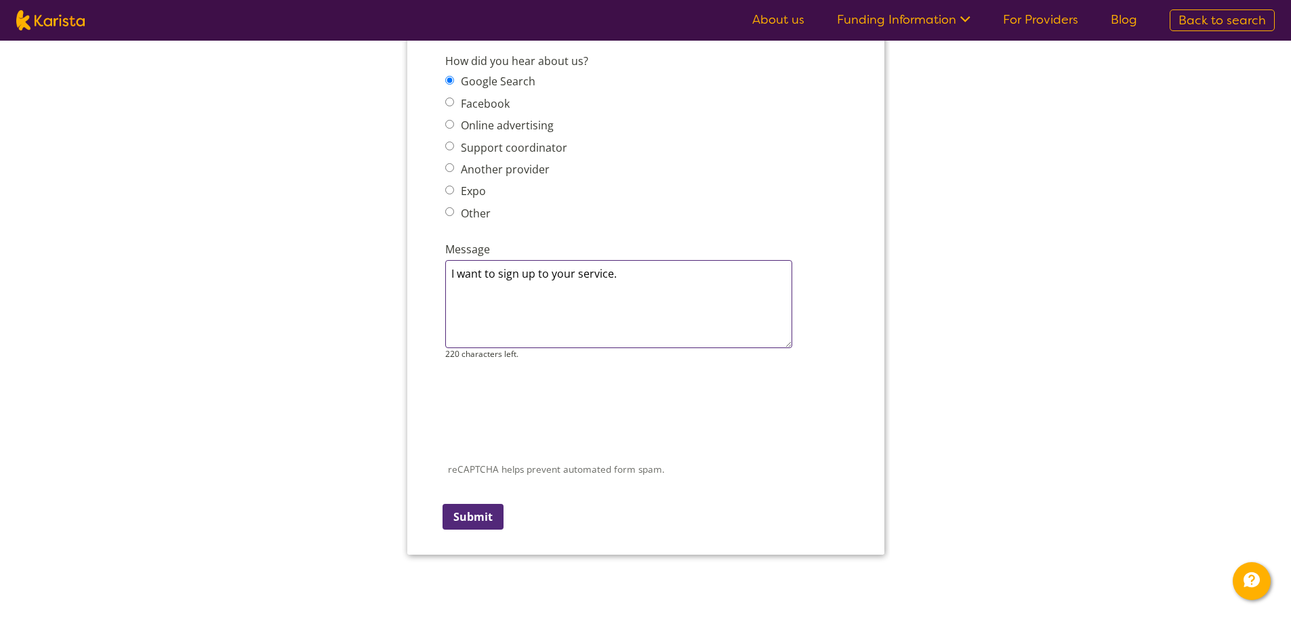
type textarea "I want to sign up to your service."
click at [491, 516] on input "Submit" at bounding box center [472, 517] width 61 height 26
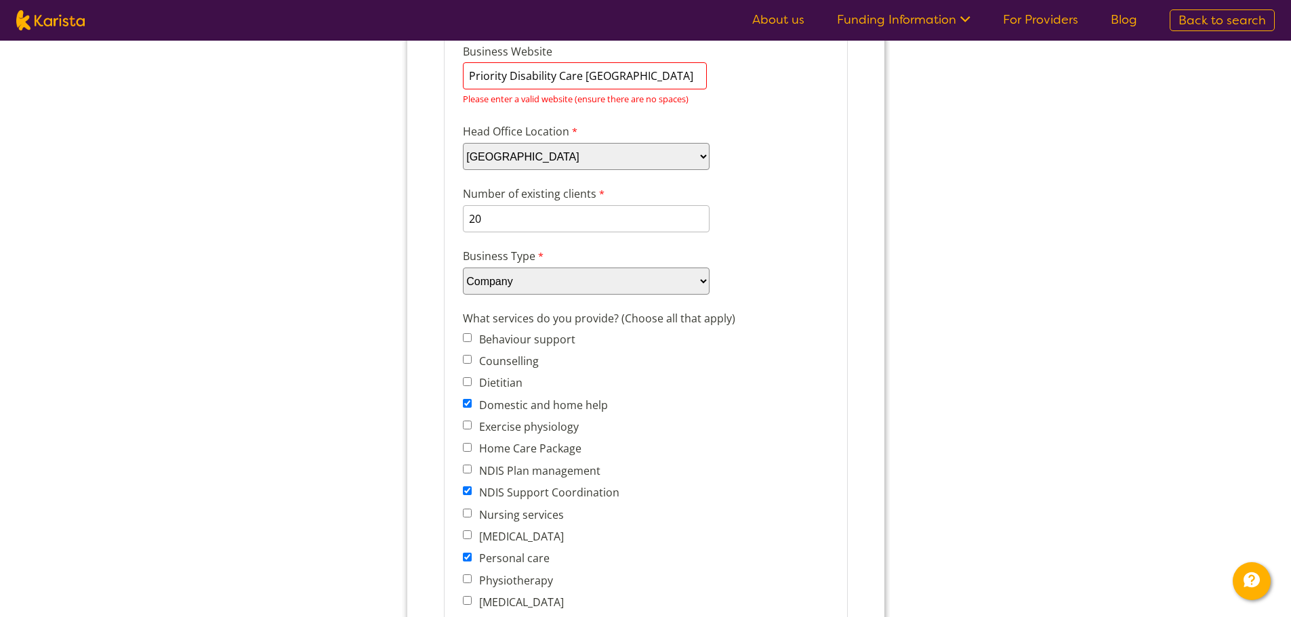
scroll to position [266, 0]
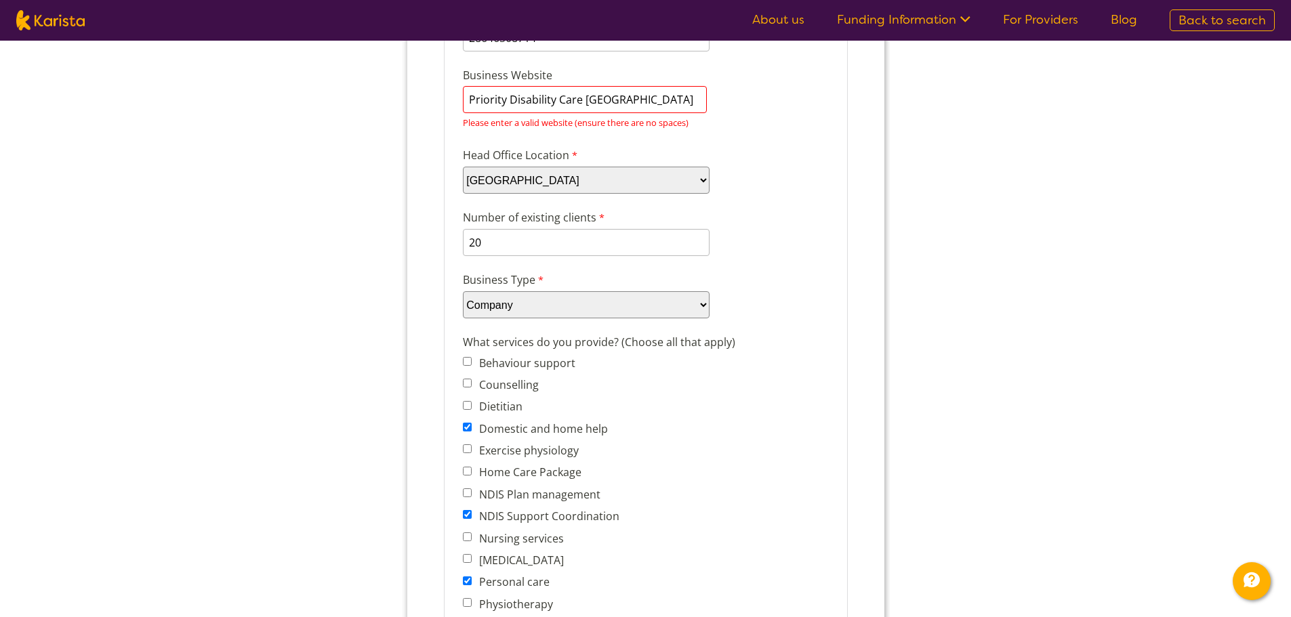
click at [646, 96] on input "Priority Disability Care [GEOGRAPHIC_DATA]" at bounding box center [584, 99] width 244 height 27
click at [646, 98] on input "Priority Disability Care [GEOGRAPHIC_DATA]" at bounding box center [584, 99] width 244 height 27
type input "Priority Disability Care [GEOGRAPHIC_DATA]"
drag, startPoint x: 652, startPoint y: 98, endPoint x: 798, endPoint y: 13, distance: 169.2
click html "Company details Business trading name Priority Disability Care Australia 221 ch…"
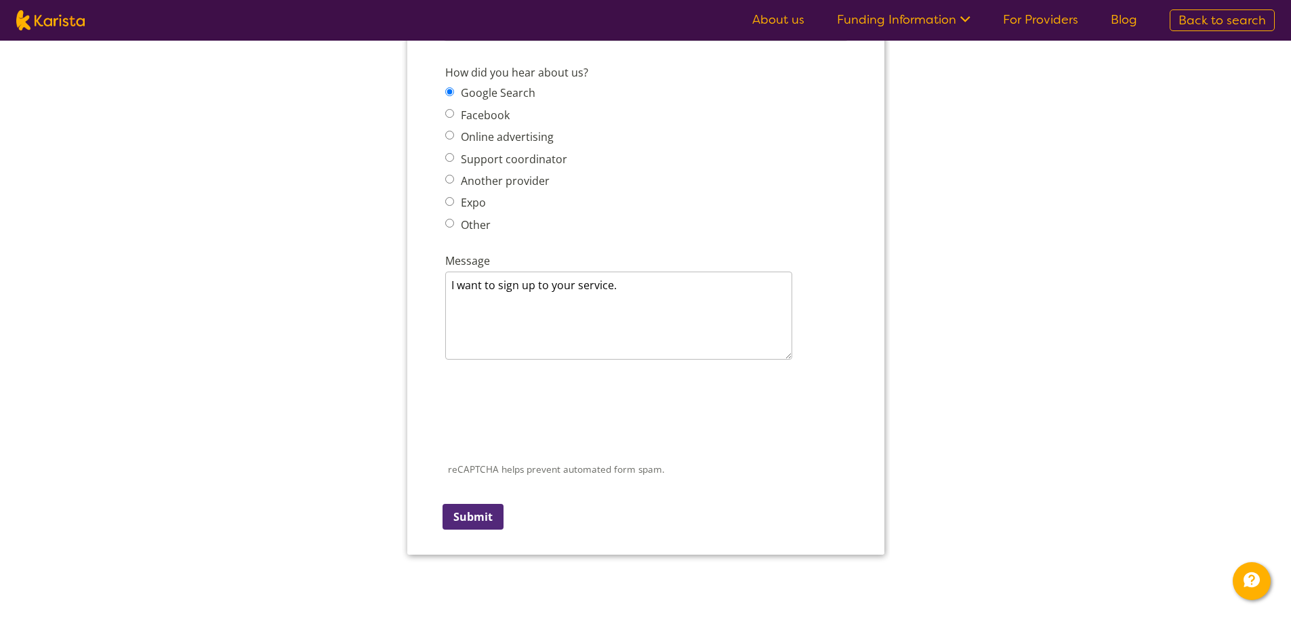
scroll to position [1689, 0]
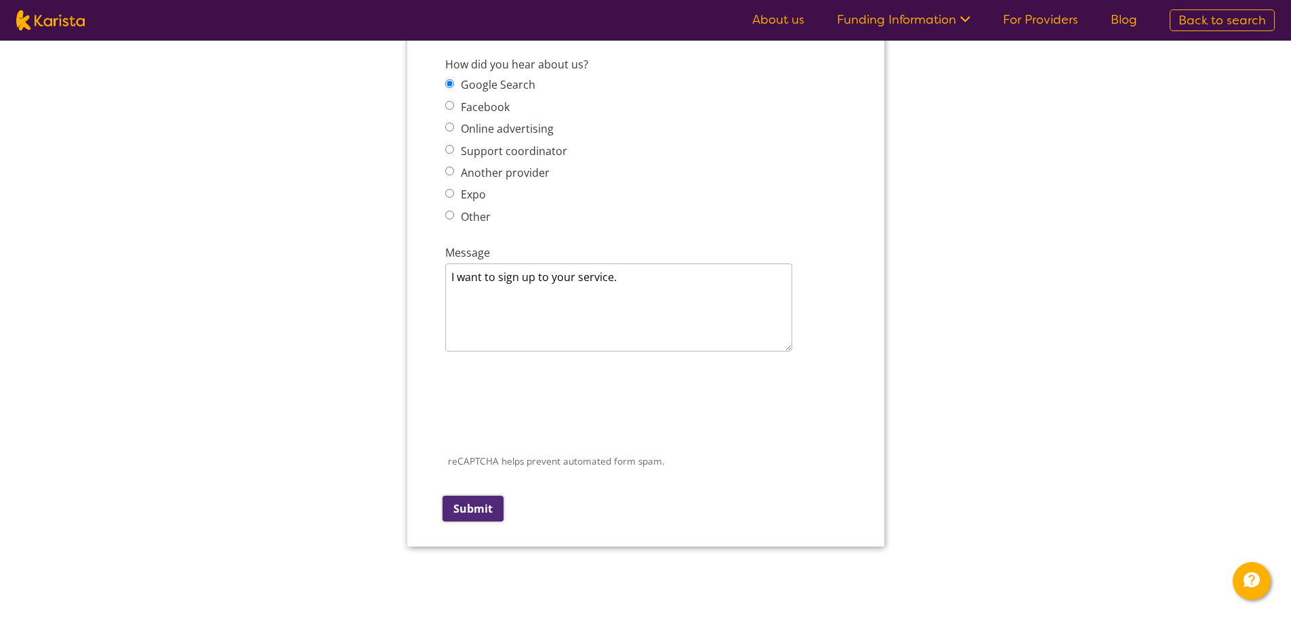
click at [492, 502] on input "Submit" at bounding box center [472, 509] width 61 height 26
